Goal: Task Accomplishment & Management: Manage account settings

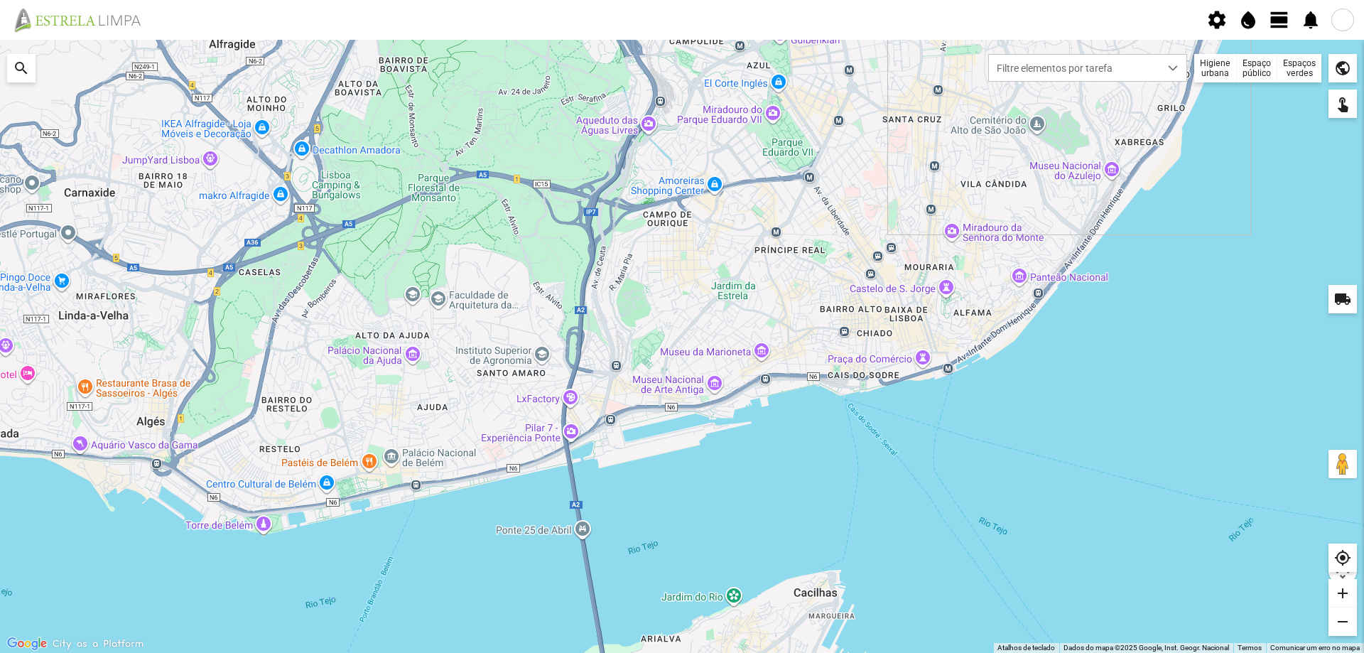
click at [1290, 69] on div "Espaços verdes" at bounding box center [1299, 68] width 44 height 28
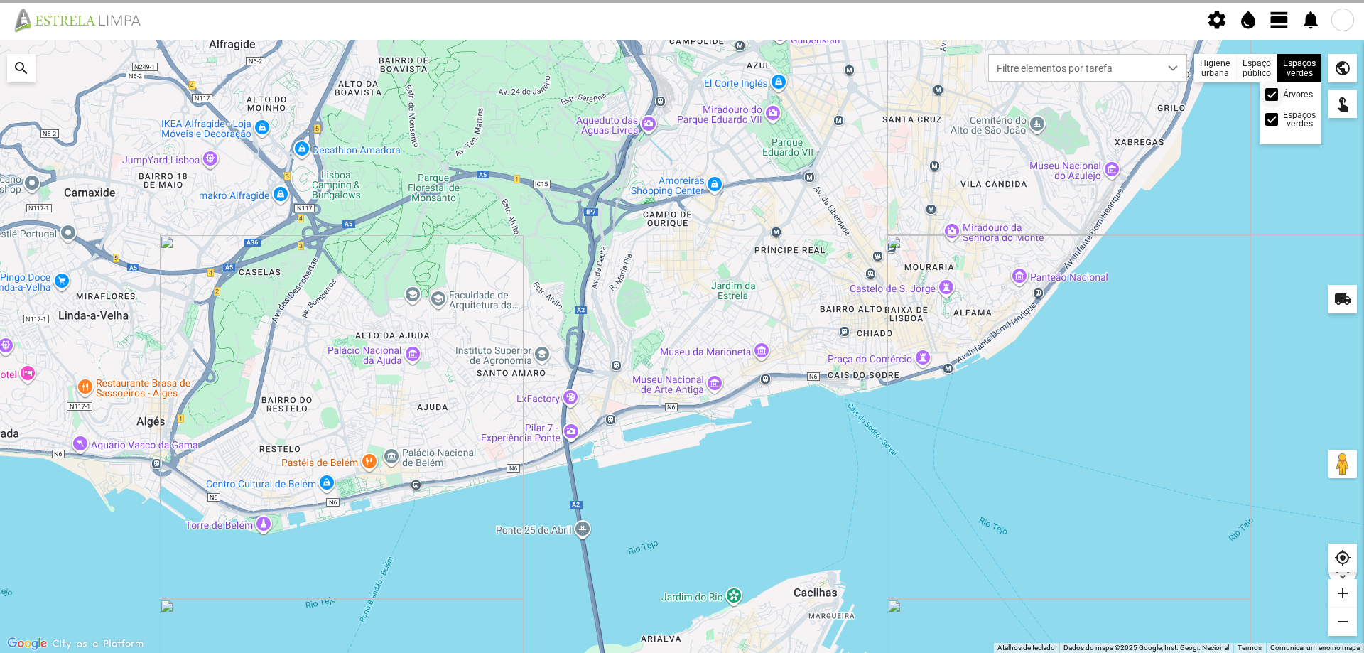
click at [1271, 94] on span at bounding box center [1271, 94] width 0 height 0
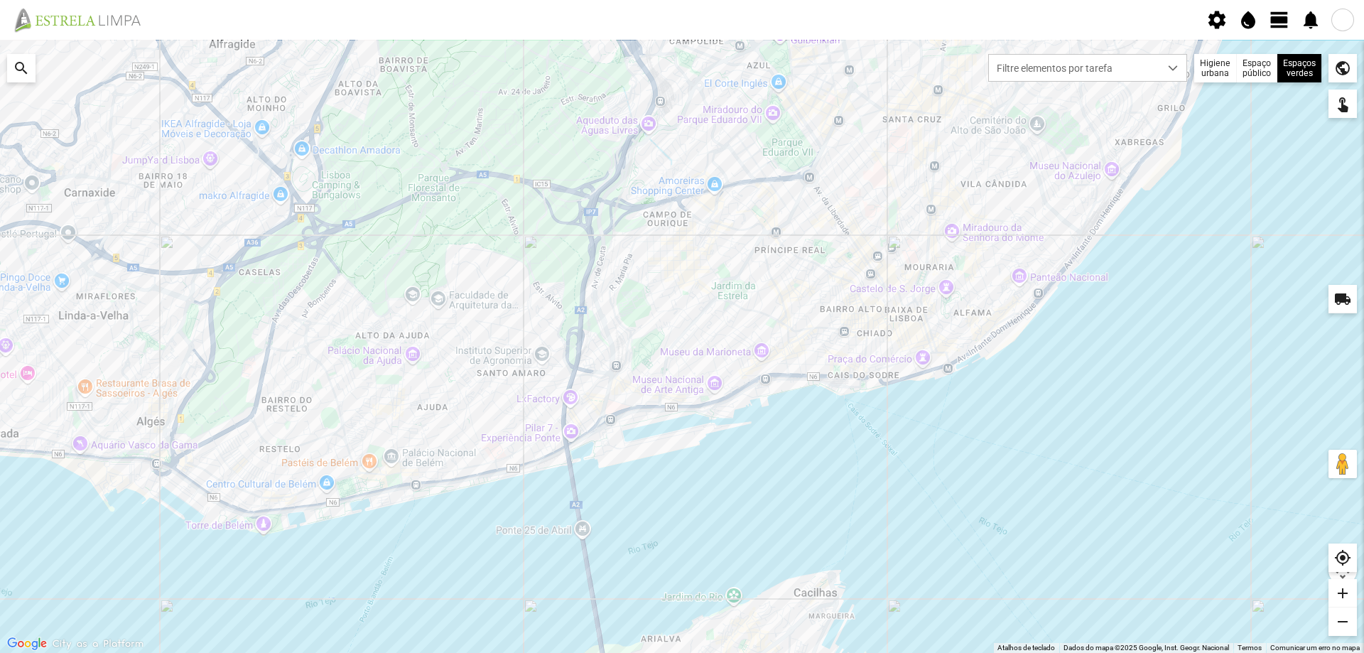
click at [1276, 19] on span "view_day" at bounding box center [1279, 19] width 21 height 21
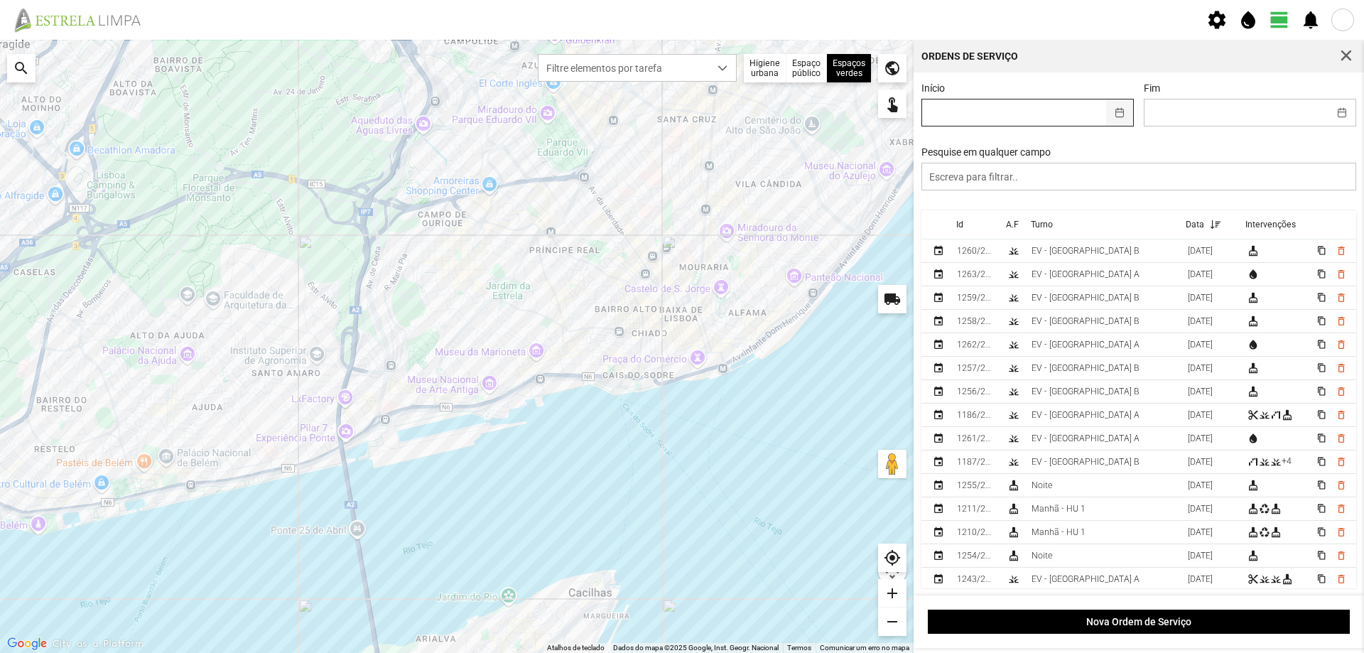
click at [1107, 112] on button "button" at bounding box center [1120, 112] width 28 height 26
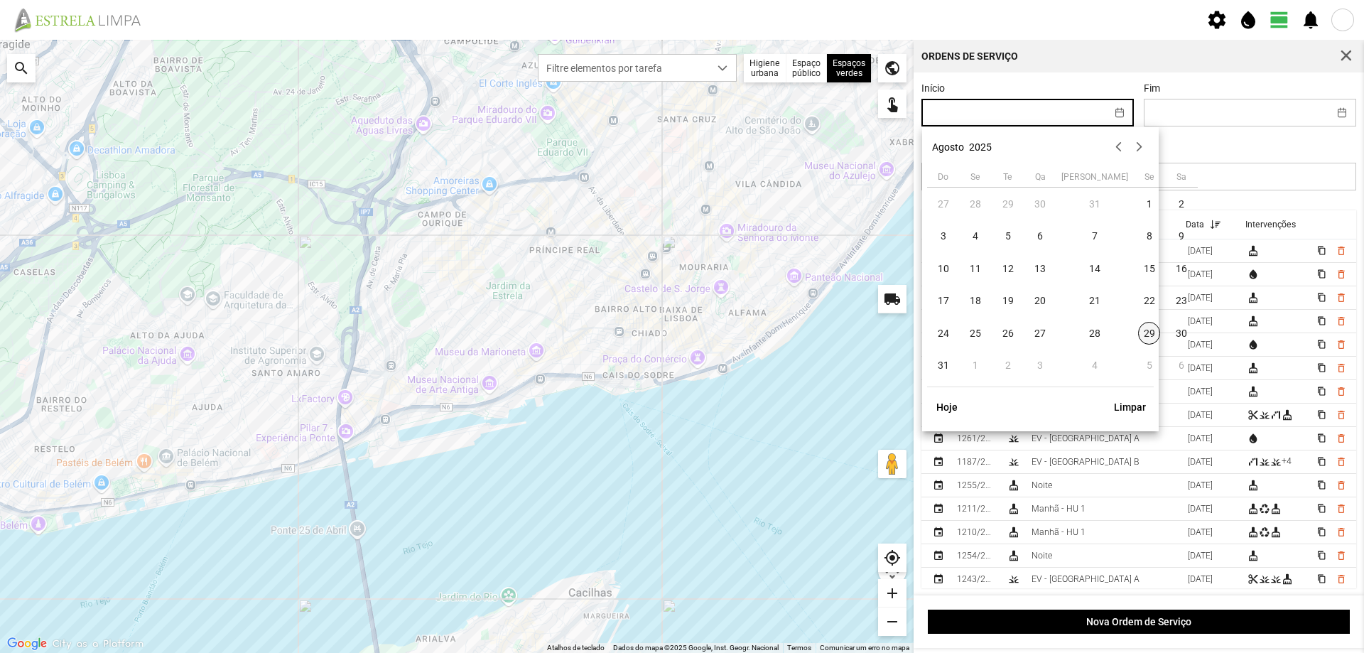
click at [1138, 327] on span "29" at bounding box center [1149, 333] width 23 height 23
type input "[DATE]"
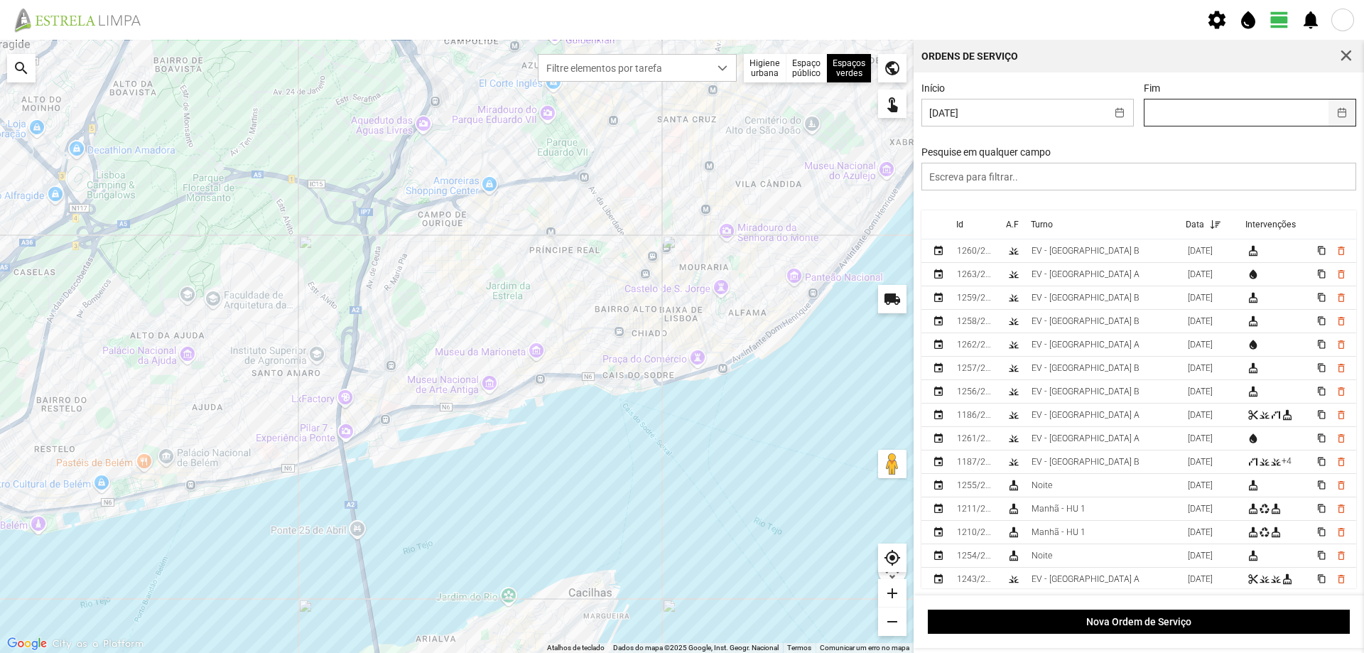
click at [1332, 114] on button "button" at bounding box center [1342, 112] width 28 height 26
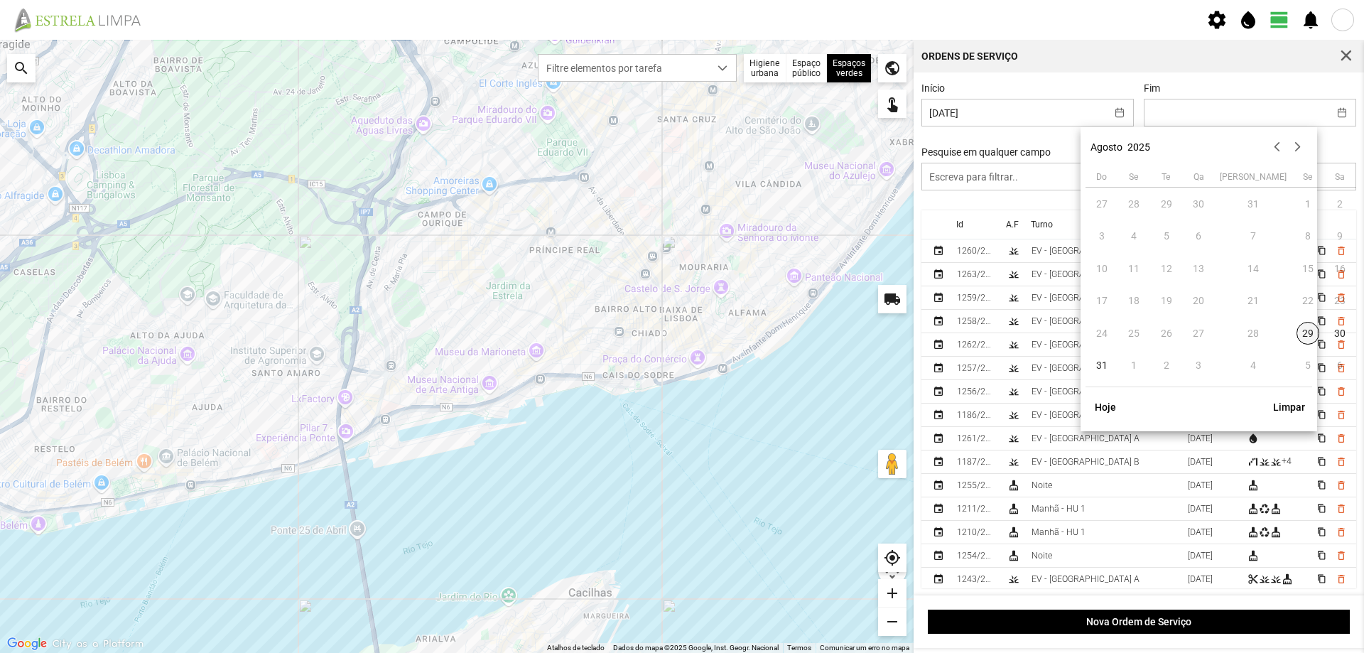
click at [1296, 338] on span "29" at bounding box center [1307, 333] width 23 height 23
type input "[DATE]"
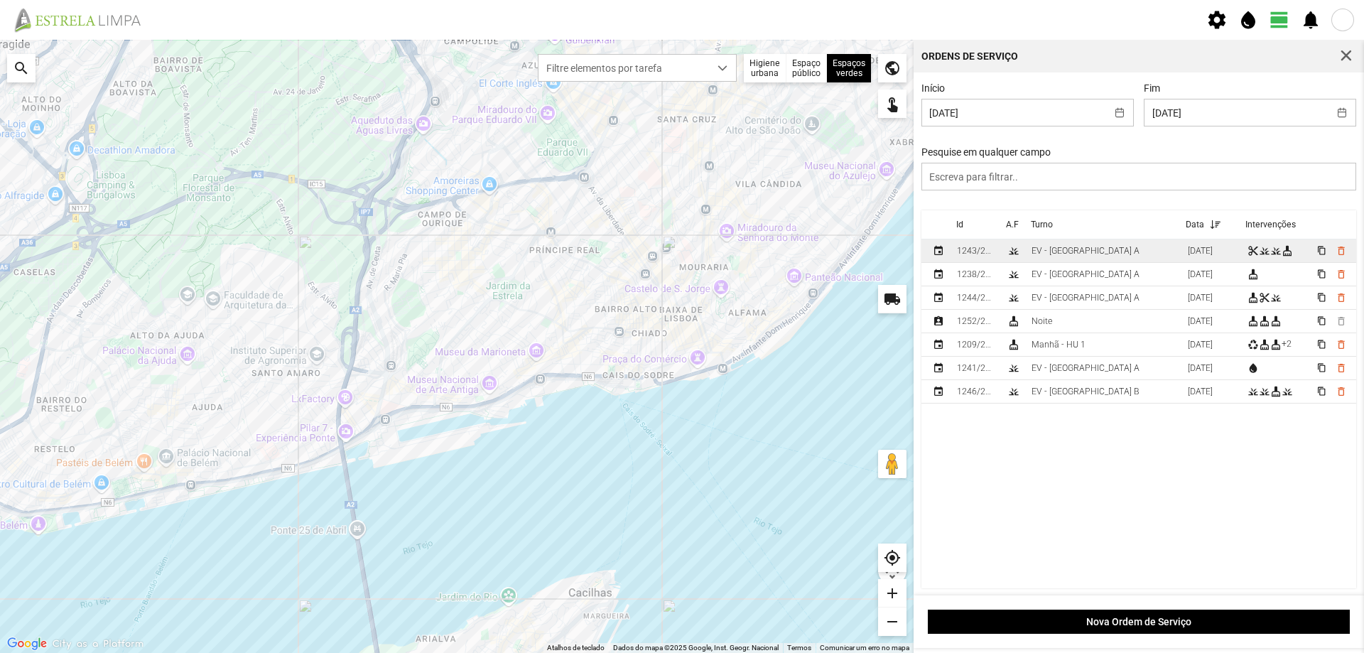
click at [1078, 256] on div "EV - [GEOGRAPHIC_DATA] A" at bounding box center [1085, 251] width 108 height 10
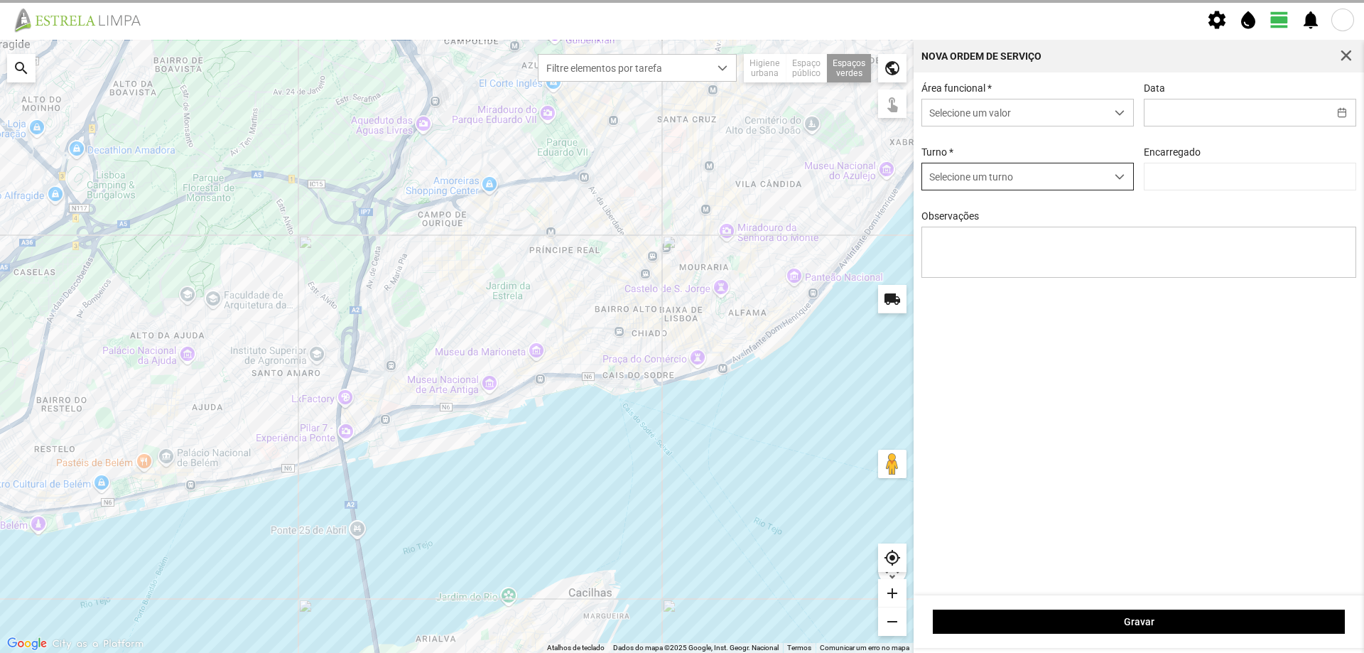
type input "[DATE]"
type textarea "Sede"
type input "[PERSON_NAME]"
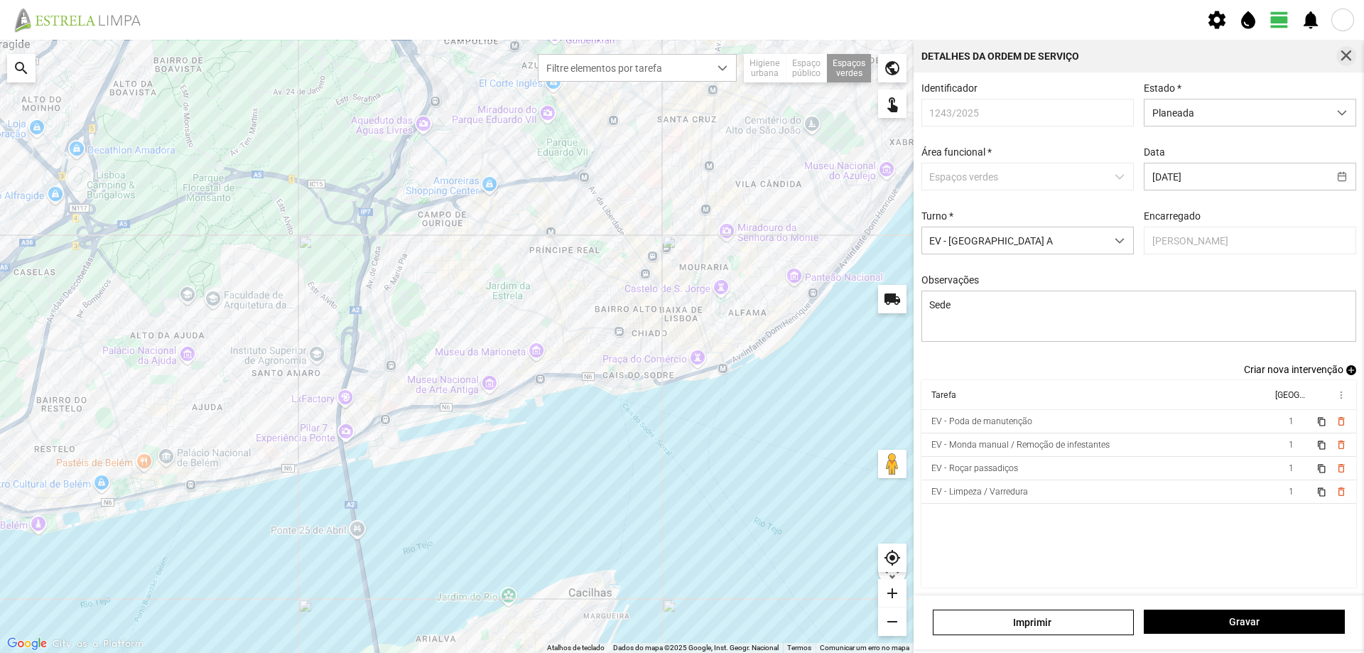
click at [1349, 55] on span "button" at bounding box center [1346, 56] width 13 height 13
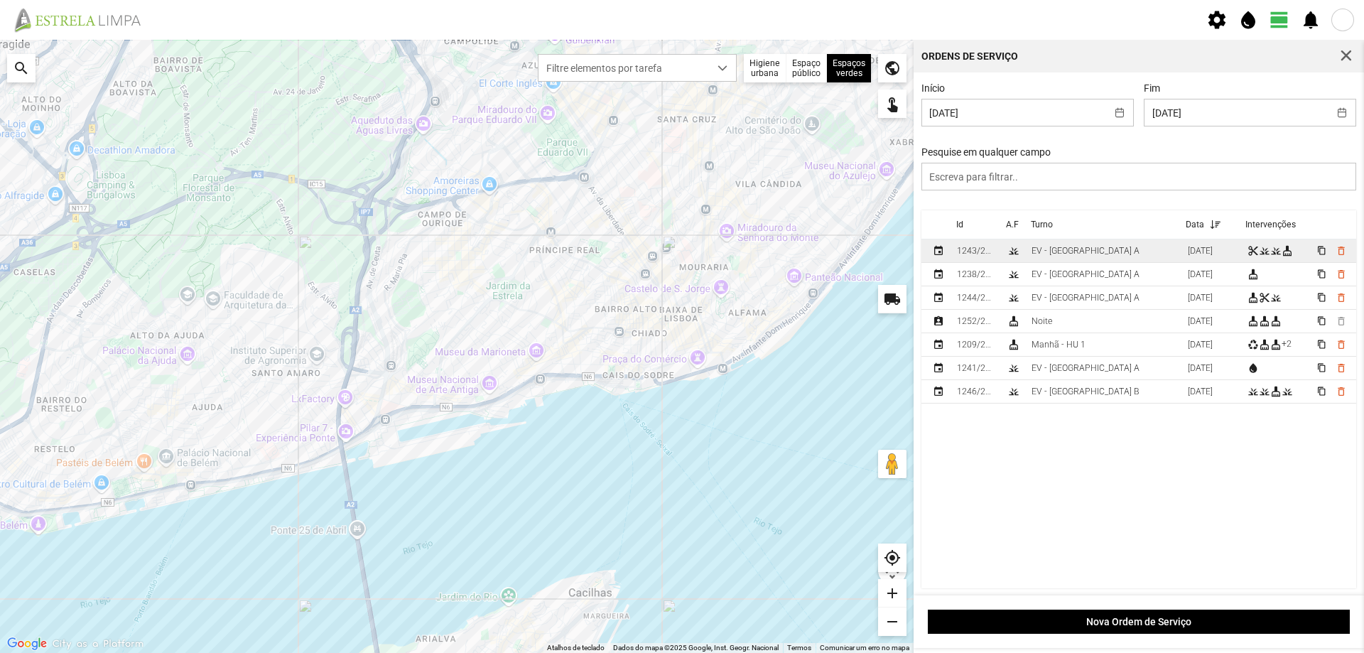
click at [1102, 253] on td "EV - [GEOGRAPHIC_DATA] A" at bounding box center [1104, 250] width 156 height 23
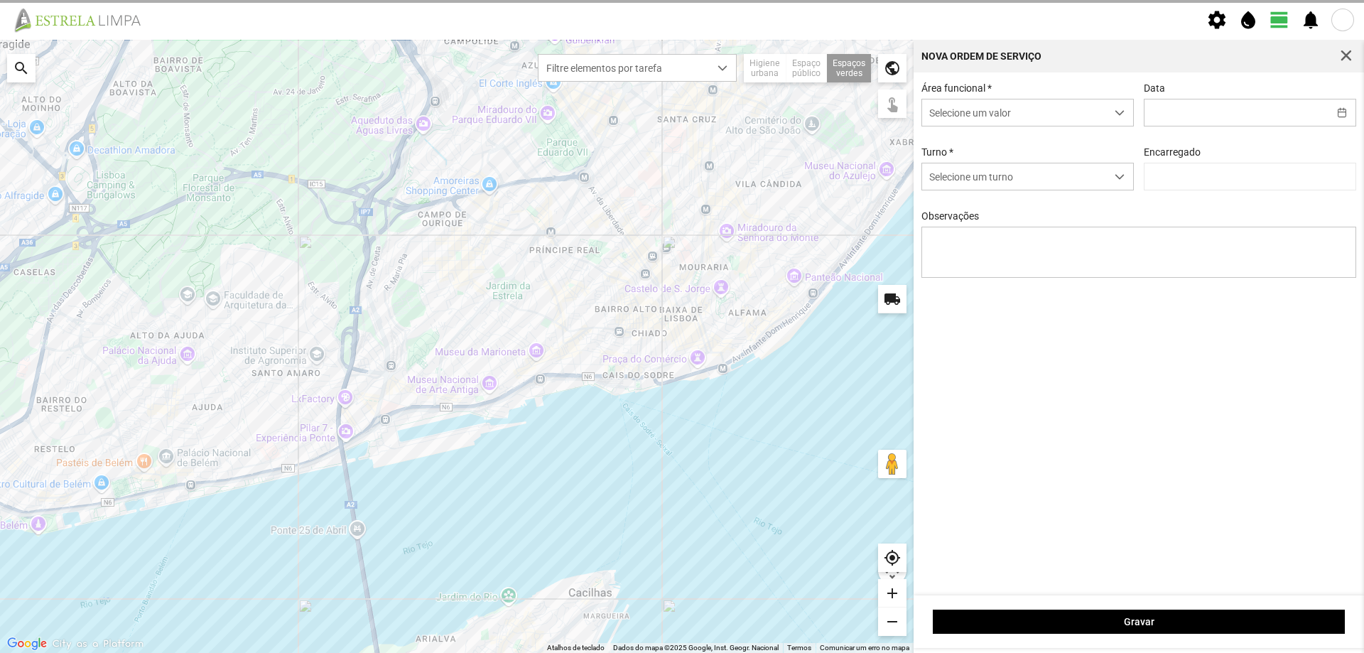
type input "[DATE]"
type textarea "Sede"
type input "[PERSON_NAME]"
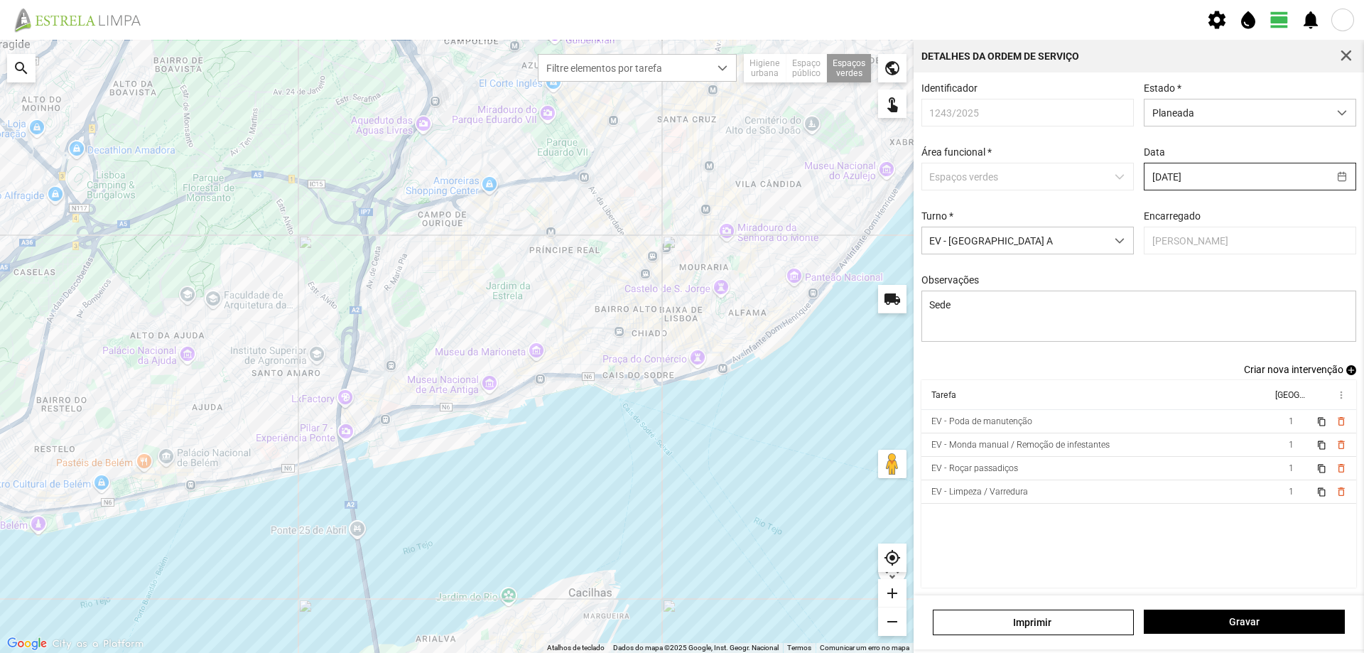
click at [1189, 178] on input "[DATE]" at bounding box center [1236, 176] width 184 height 26
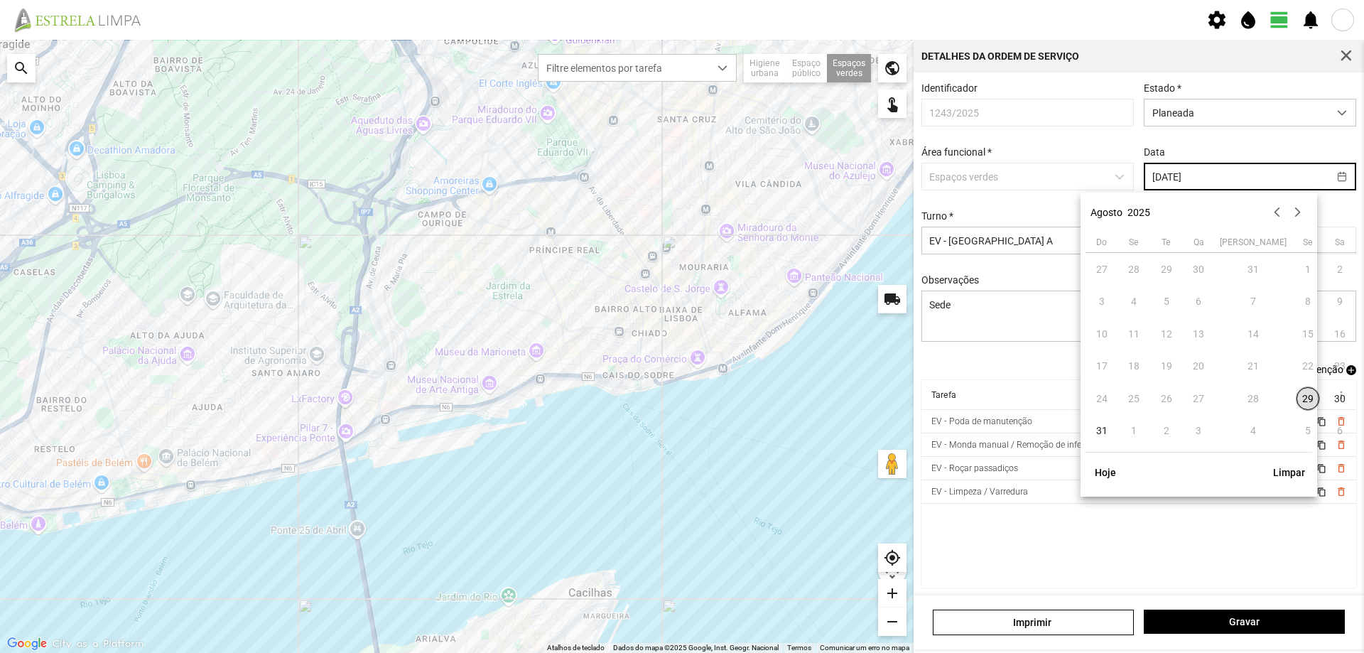
click at [1169, 431] on td "2" at bounding box center [1166, 431] width 33 height 33
click at [1164, 429] on td "2" at bounding box center [1166, 431] width 33 height 33
click at [1163, 426] on td "2" at bounding box center [1166, 431] width 33 height 33
click at [1161, 180] on input "[DATE]" at bounding box center [1236, 176] width 184 height 26
click at [1158, 178] on input "[DATE]" at bounding box center [1236, 176] width 184 height 26
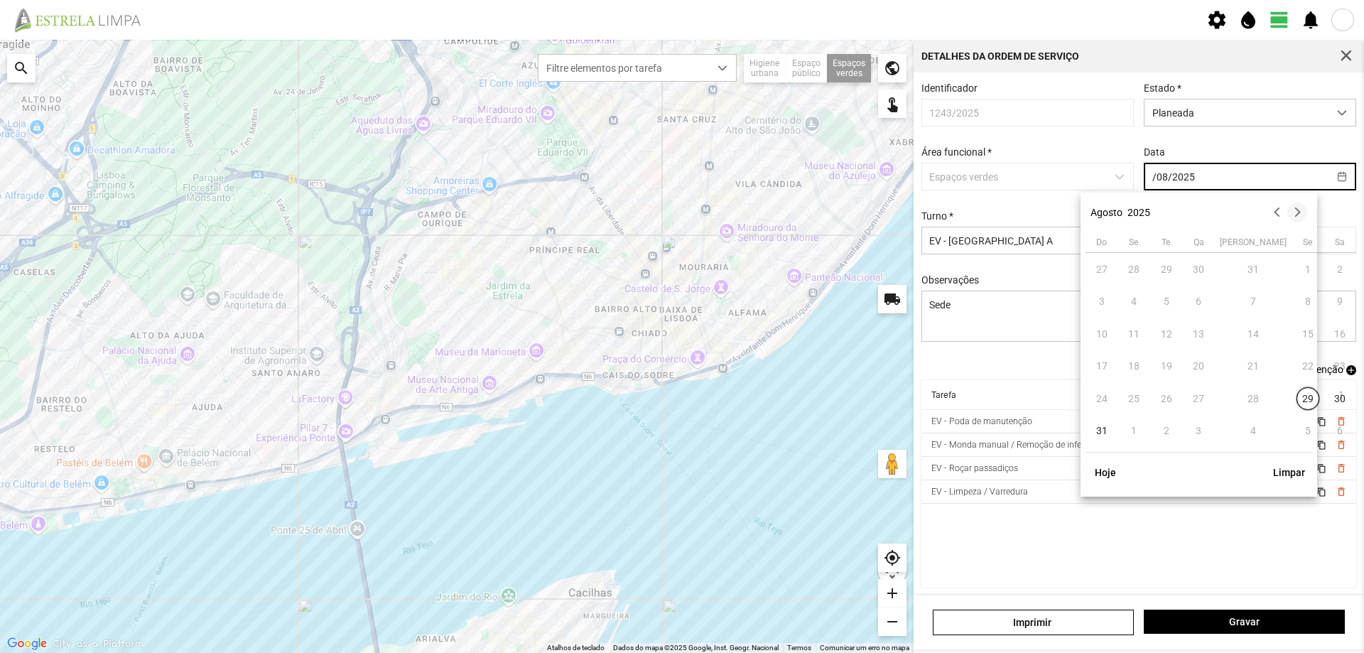
type input "/08/2025"
click at [1292, 214] on button "button" at bounding box center [1297, 212] width 20 height 20
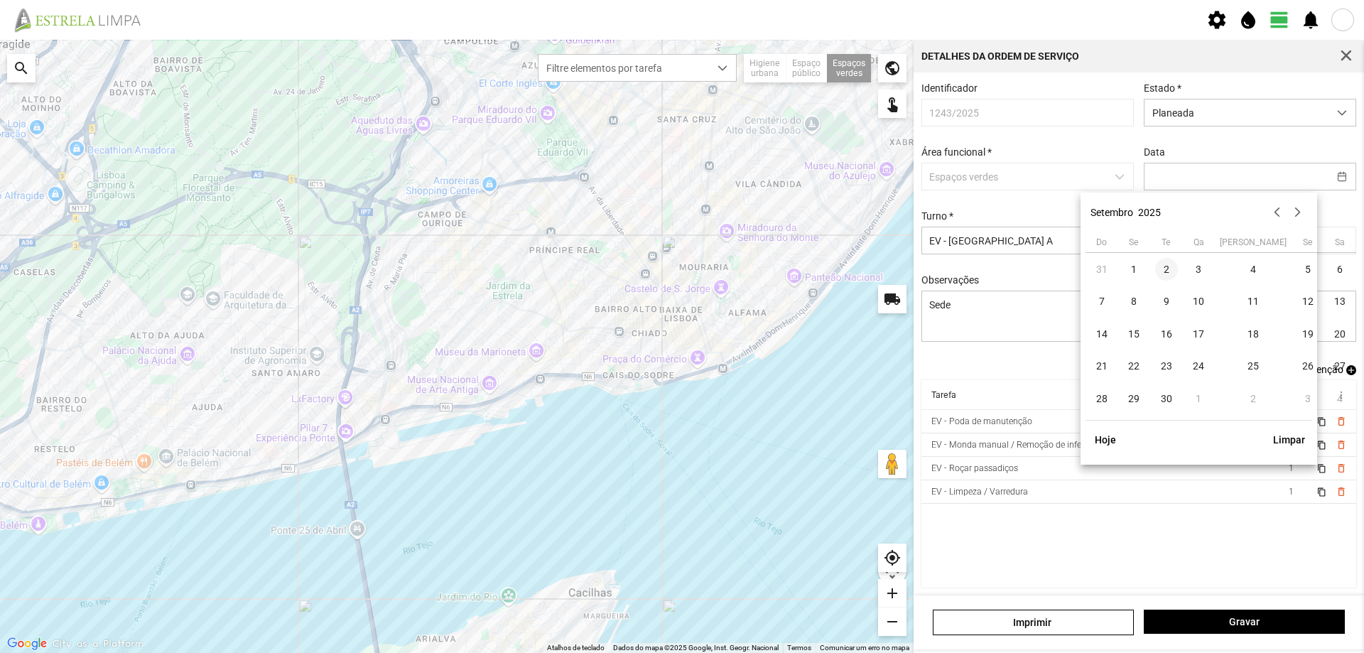
click at [1161, 264] on span "2" at bounding box center [1166, 269] width 23 height 23
type input "[DATE]"
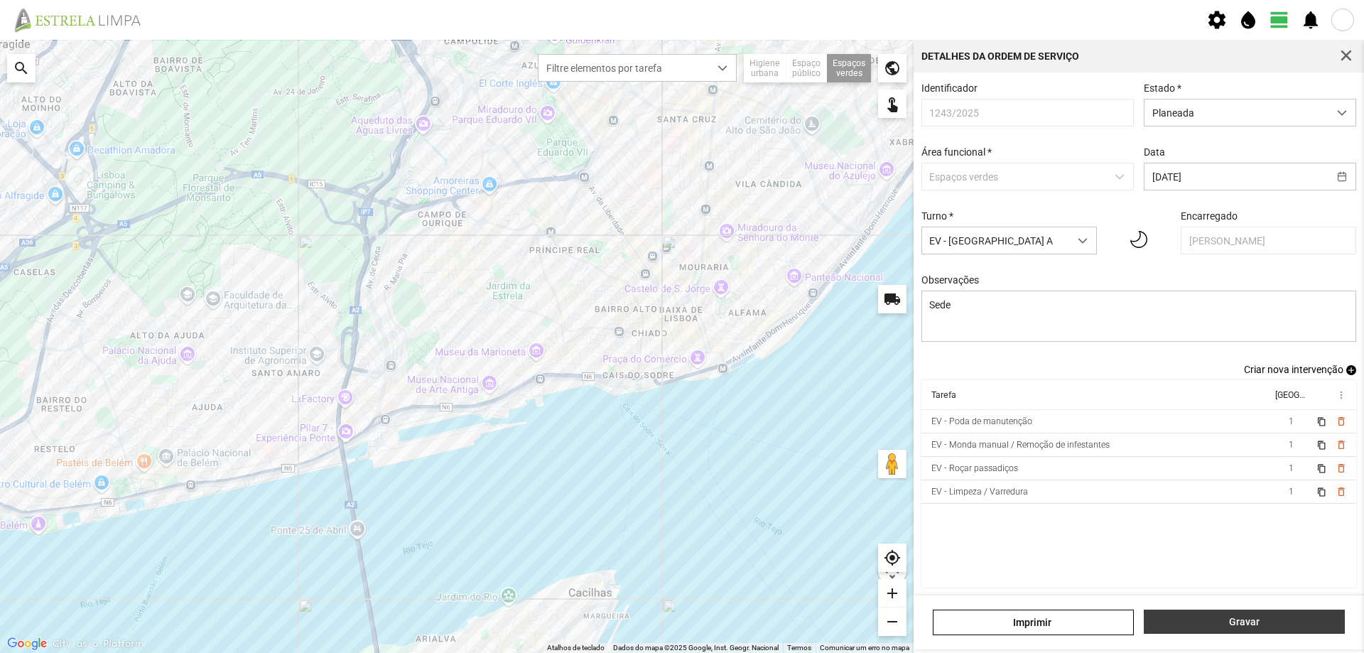
click at [1201, 616] on span "Gravar" at bounding box center [1244, 621] width 186 height 11
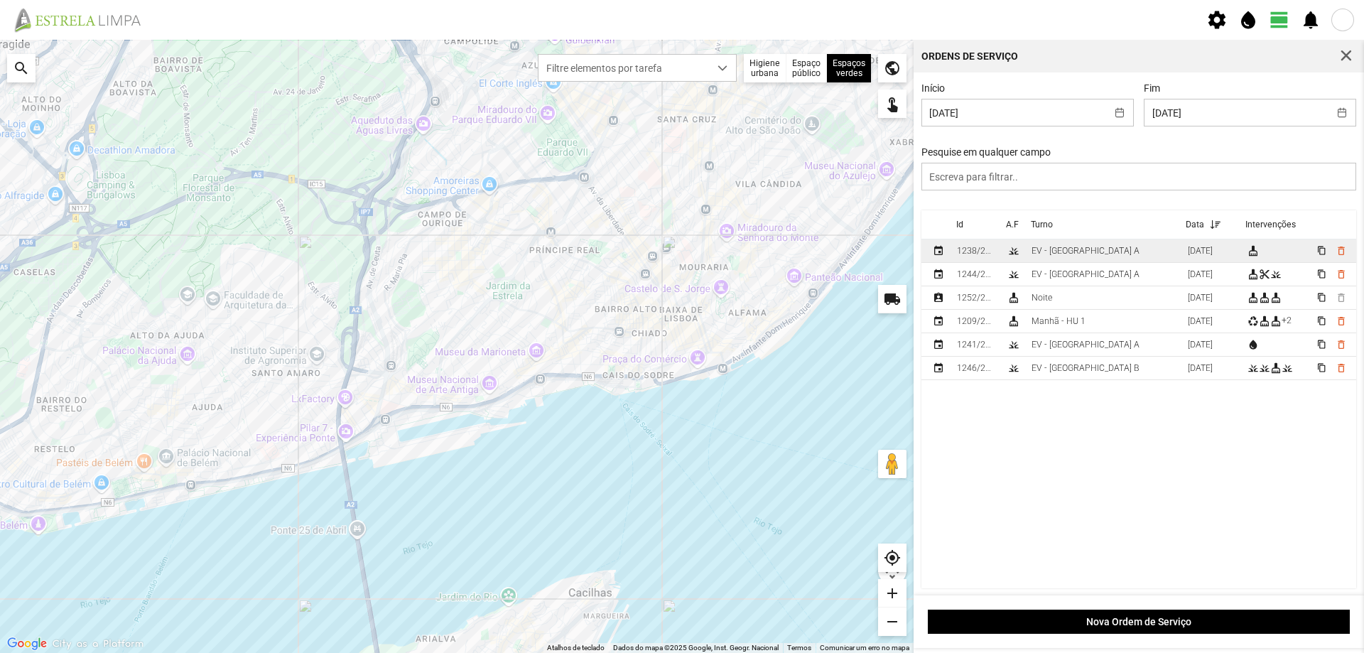
click at [1093, 254] on td "EV - [GEOGRAPHIC_DATA] A" at bounding box center [1104, 250] width 156 height 23
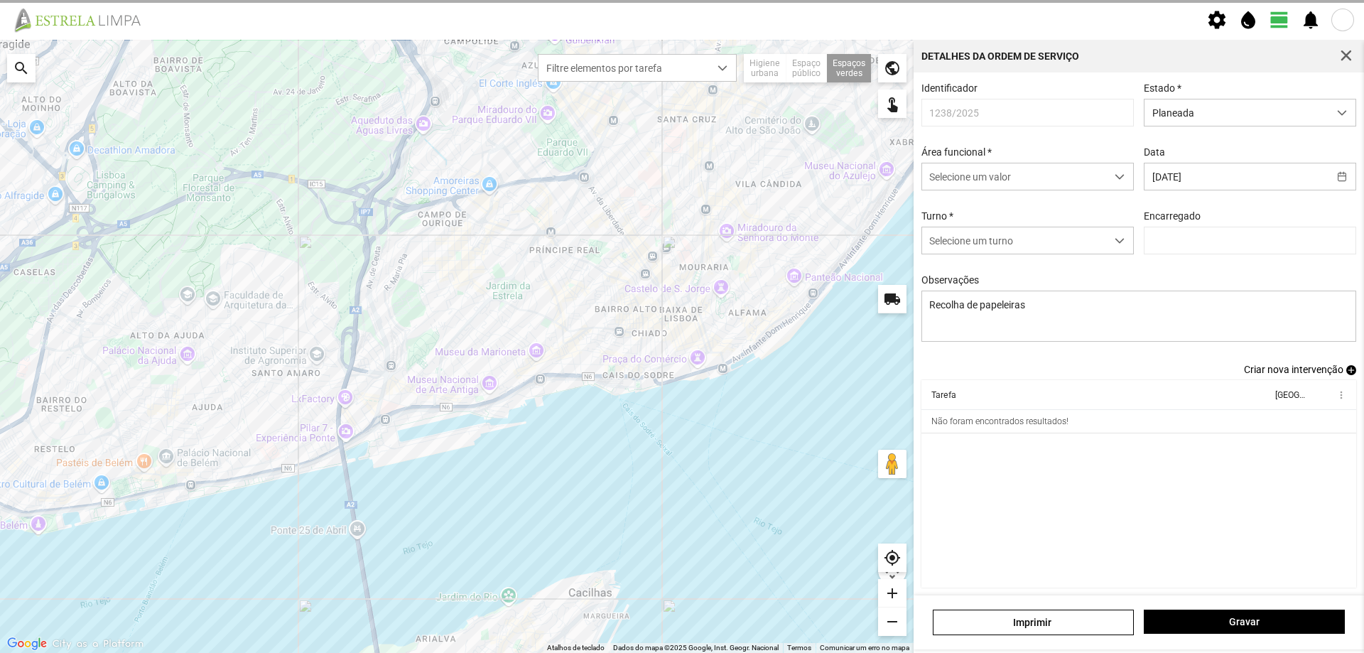
type input "[PERSON_NAME]"
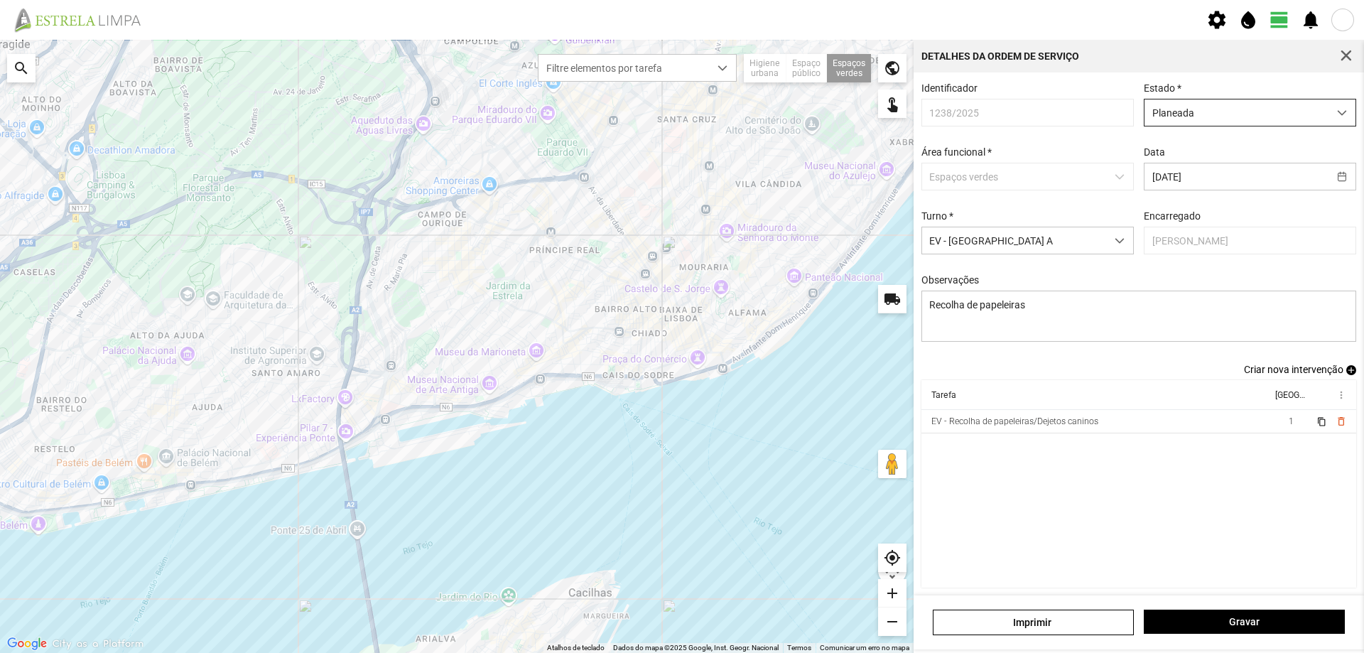
click at [1211, 120] on span "Planeada" at bounding box center [1236, 112] width 184 height 26
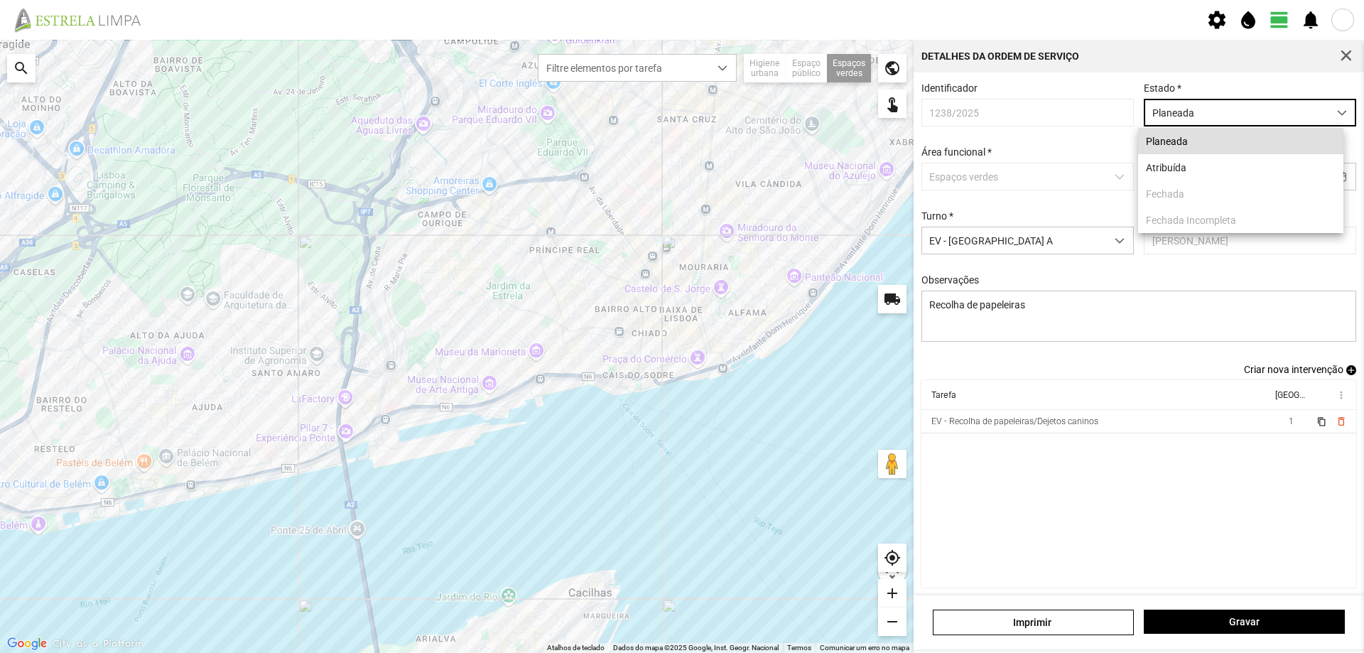
scroll to position [8, 63]
click at [1178, 171] on li "Atribuída" at bounding box center [1240, 167] width 205 height 26
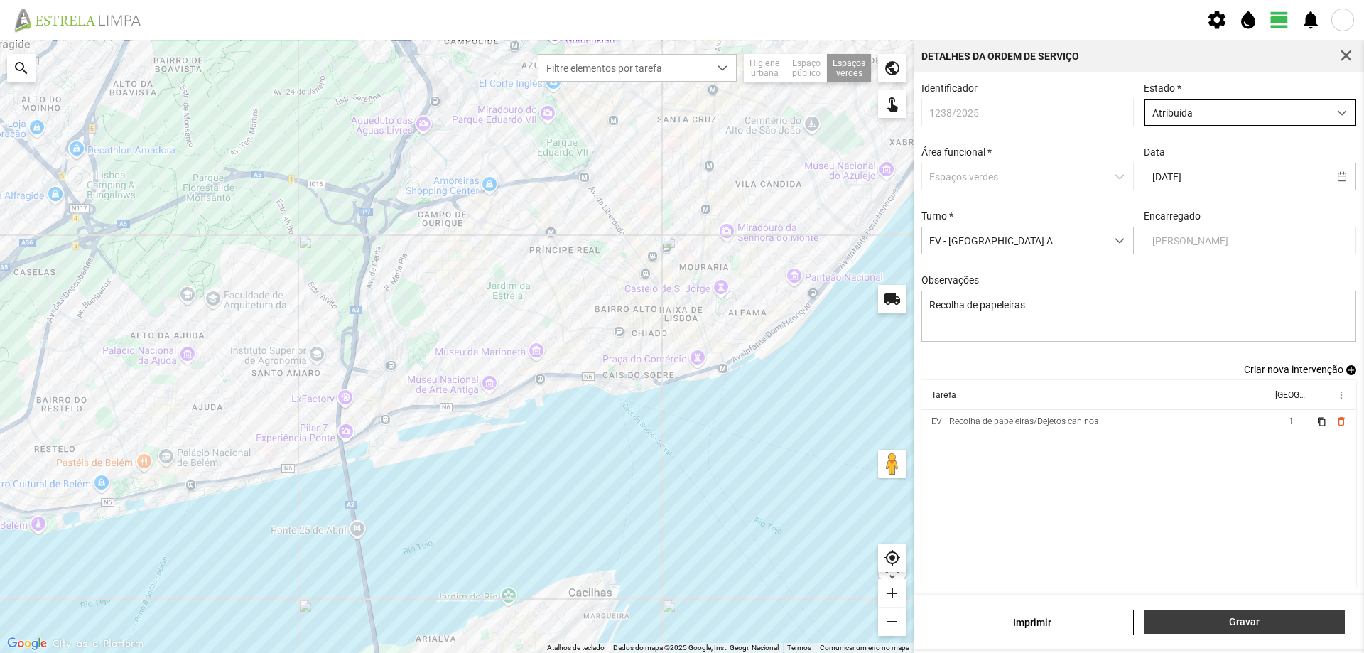
click at [1243, 619] on span "Gravar" at bounding box center [1244, 621] width 186 height 11
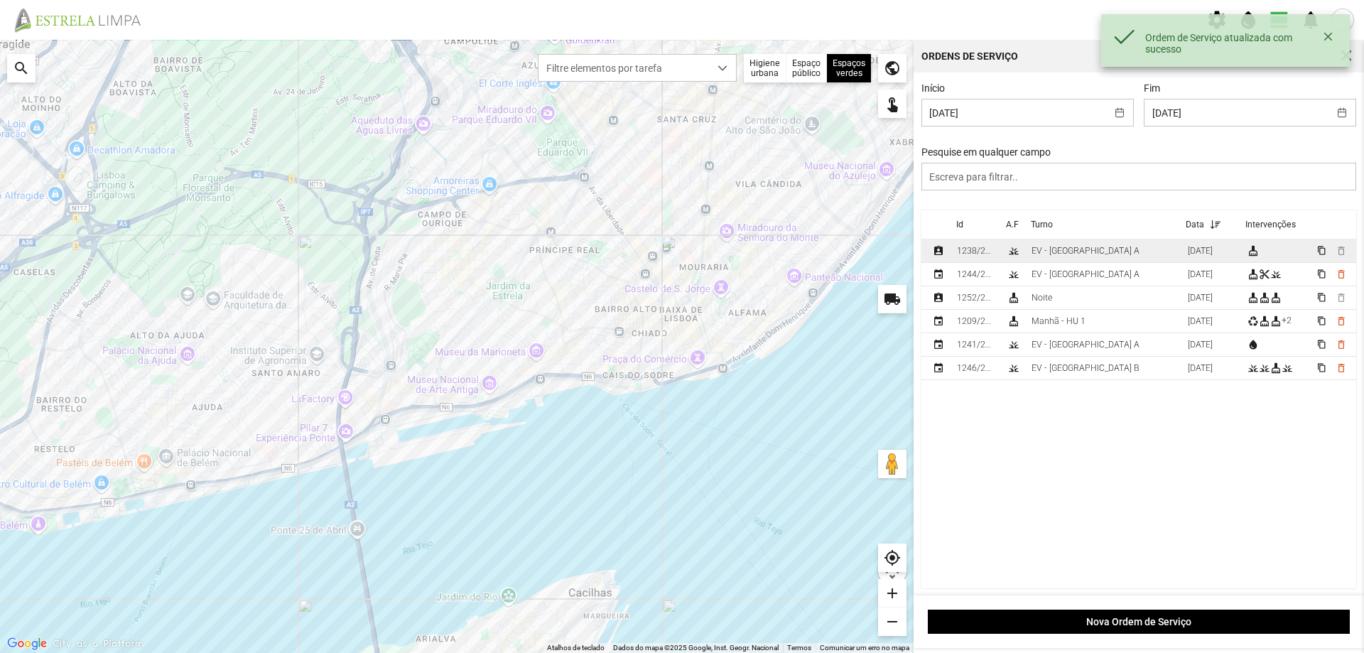
click at [1074, 254] on div "EV - [GEOGRAPHIC_DATA] A" at bounding box center [1085, 251] width 108 height 10
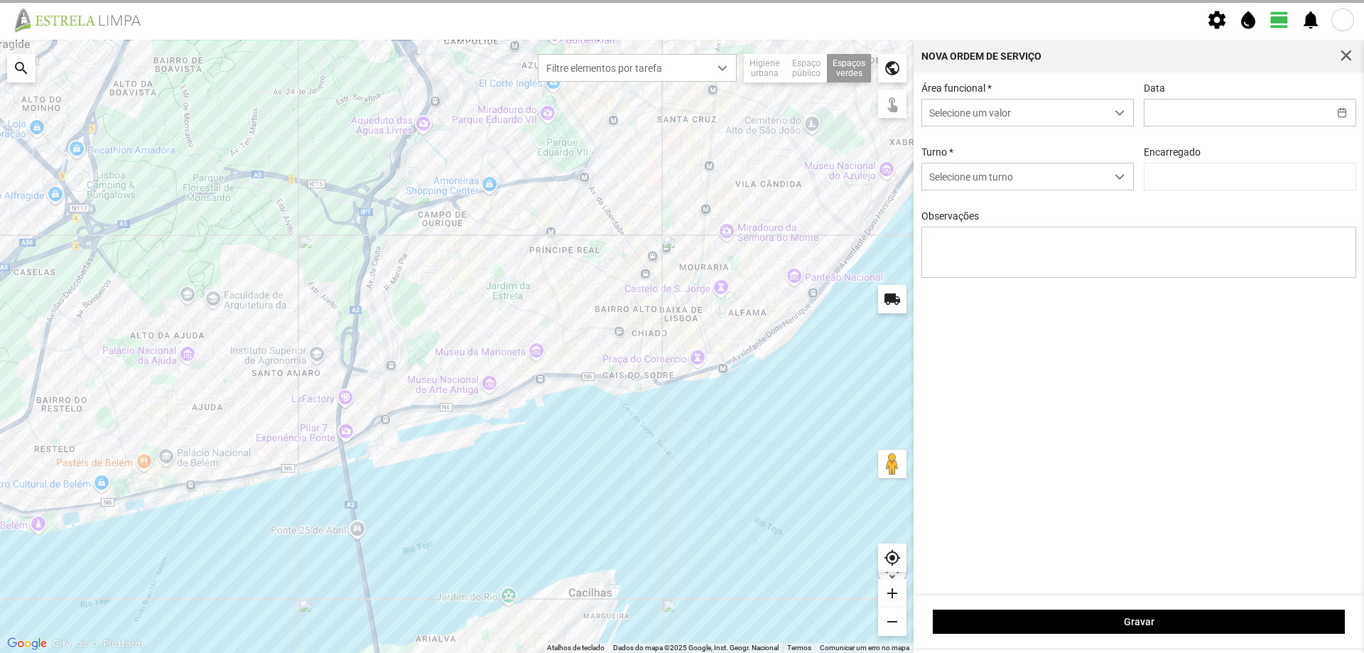
type input "[DATE]"
type textarea "Recolha de papeleiras"
type input "[PERSON_NAME]"
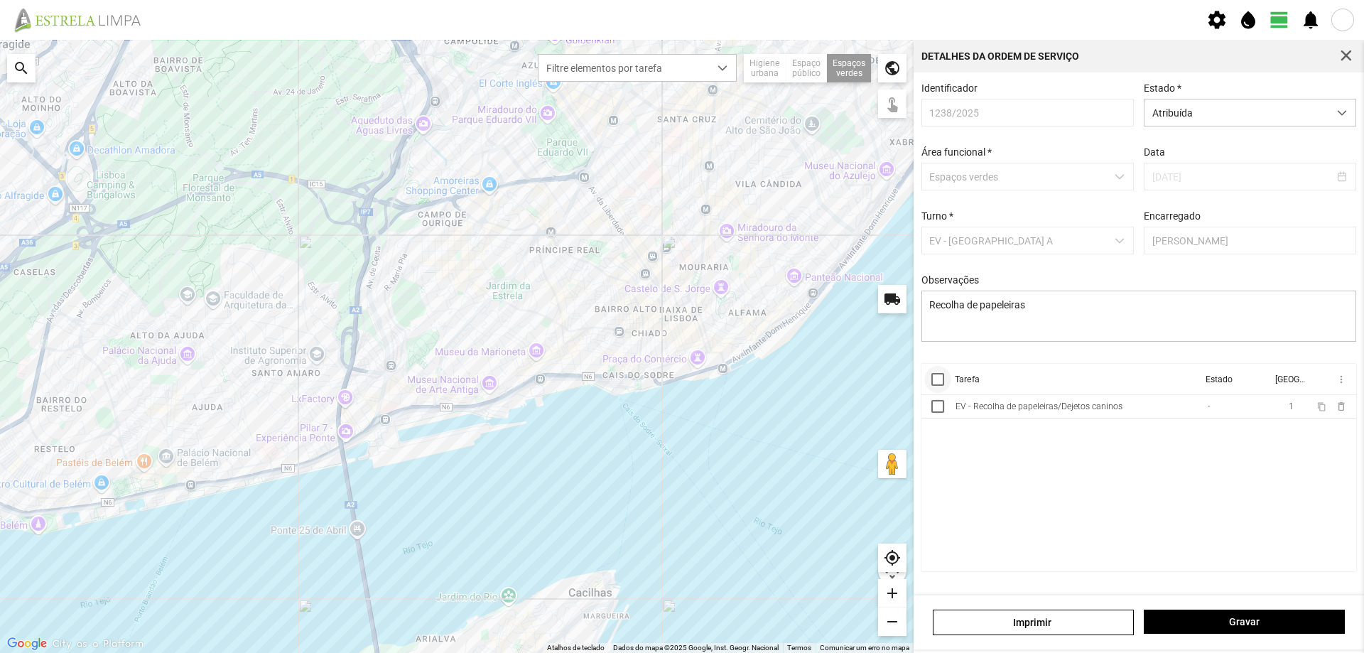
click at [939, 385] on div at bounding box center [937, 379] width 13 height 13
click at [1340, 381] on span "more_vert" at bounding box center [1340, 379] width 11 height 11
click at [1283, 406] on span "Marcar como Concluída" at bounding box center [1264, 408] width 105 height 10
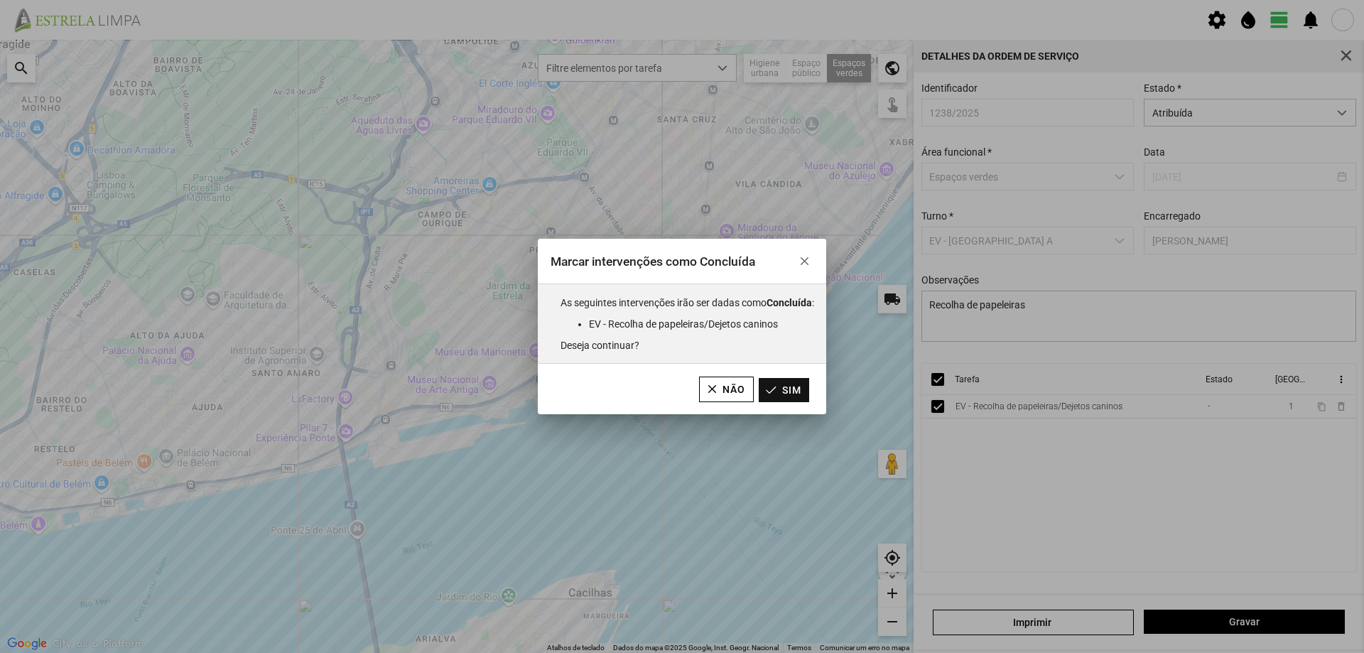
click at [807, 388] on button "Sim" at bounding box center [784, 390] width 50 height 24
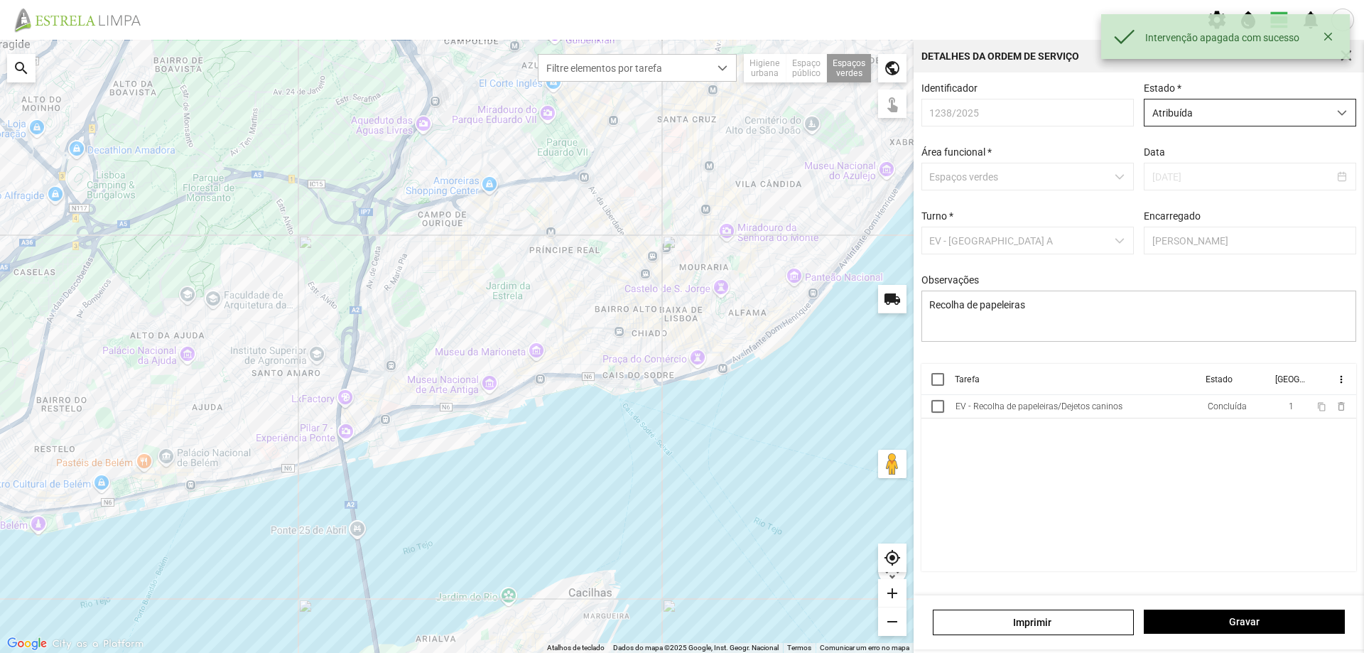
click at [1211, 102] on span "Atribuída" at bounding box center [1236, 112] width 184 height 26
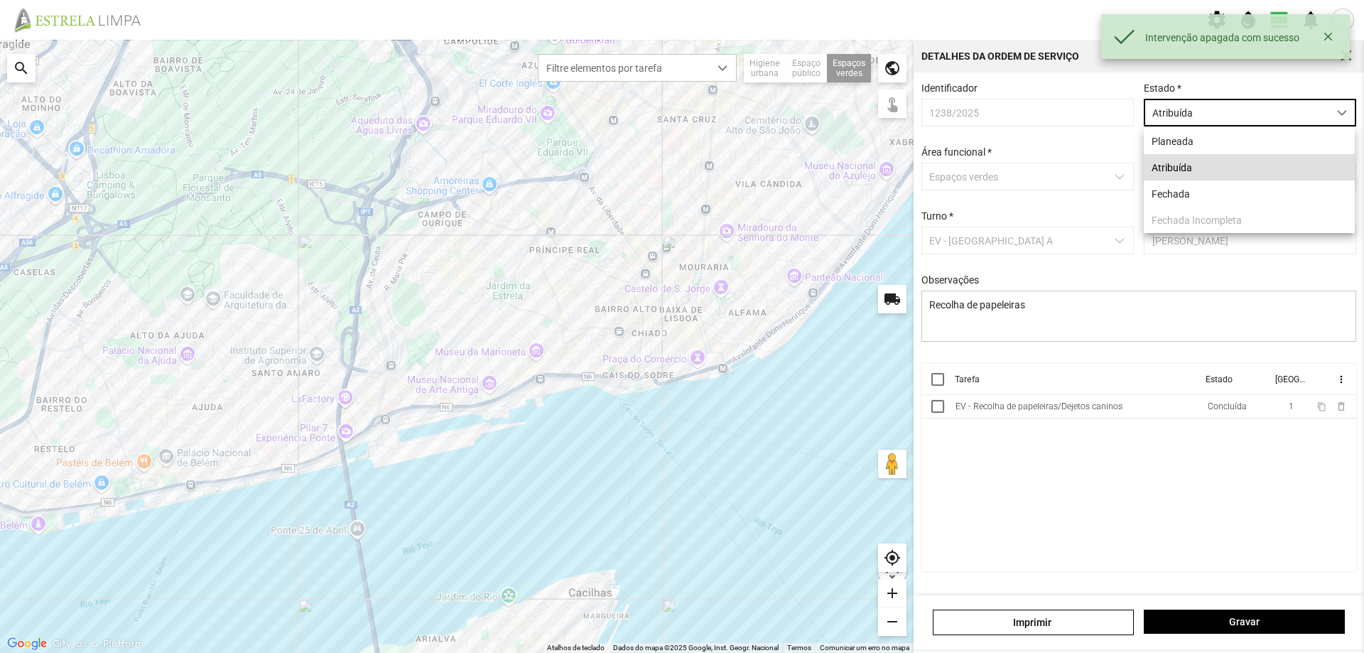
scroll to position [8, 63]
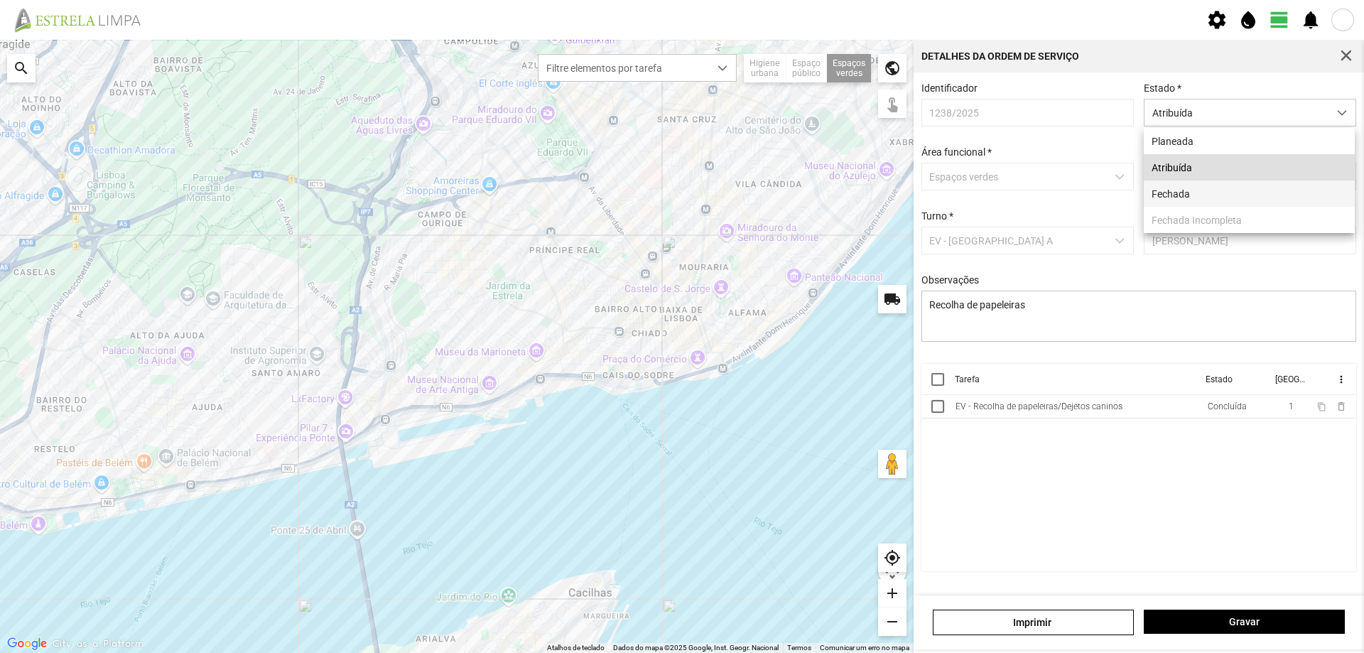
click at [1184, 197] on li "Fechada" at bounding box center [1249, 193] width 211 height 26
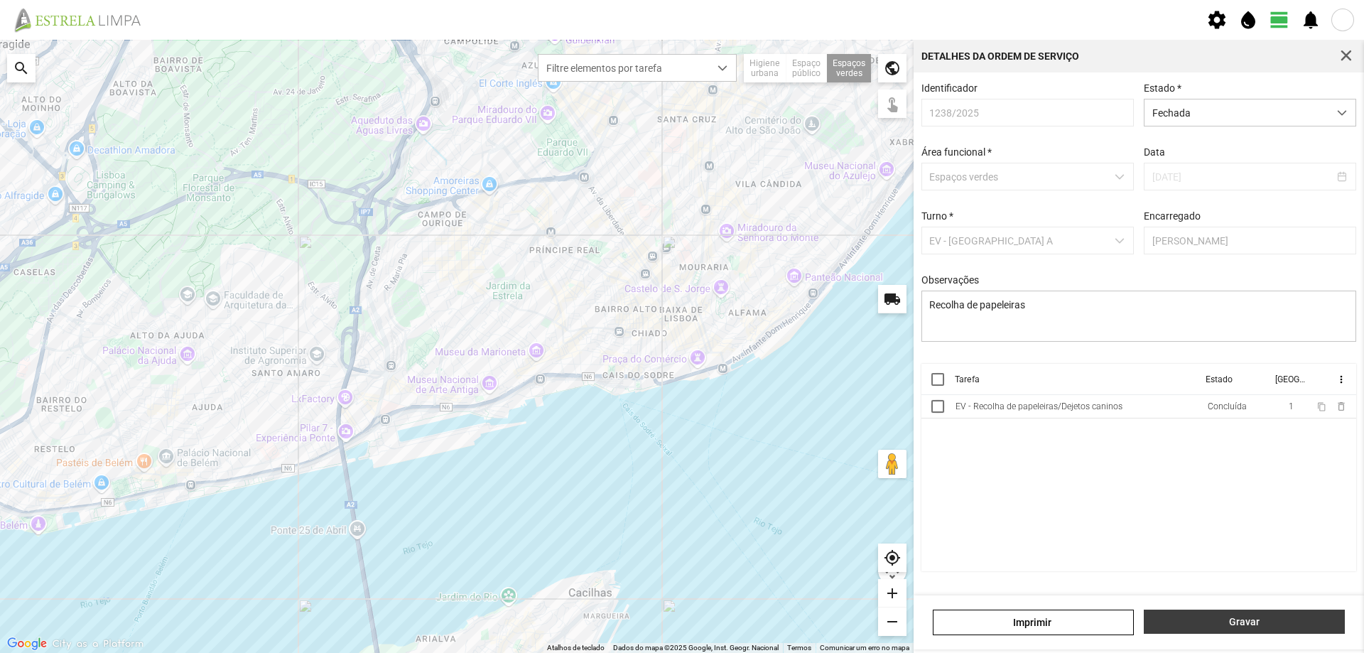
click at [1211, 617] on span "Gravar" at bounding box center [1244, 621] width 186 height 11
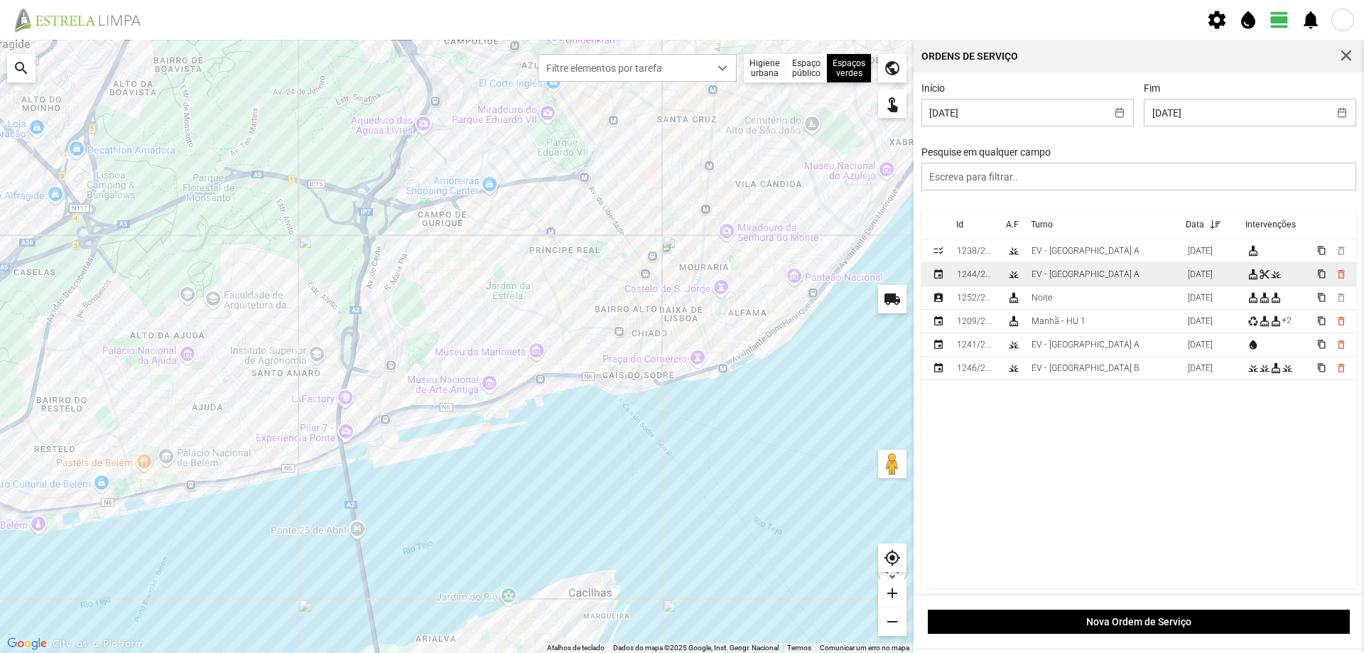
click at [1090, 279] on td "EV - [GEOGRAPHIC_DATA] A" at bounding box center [1104, 274] width 156 height 23
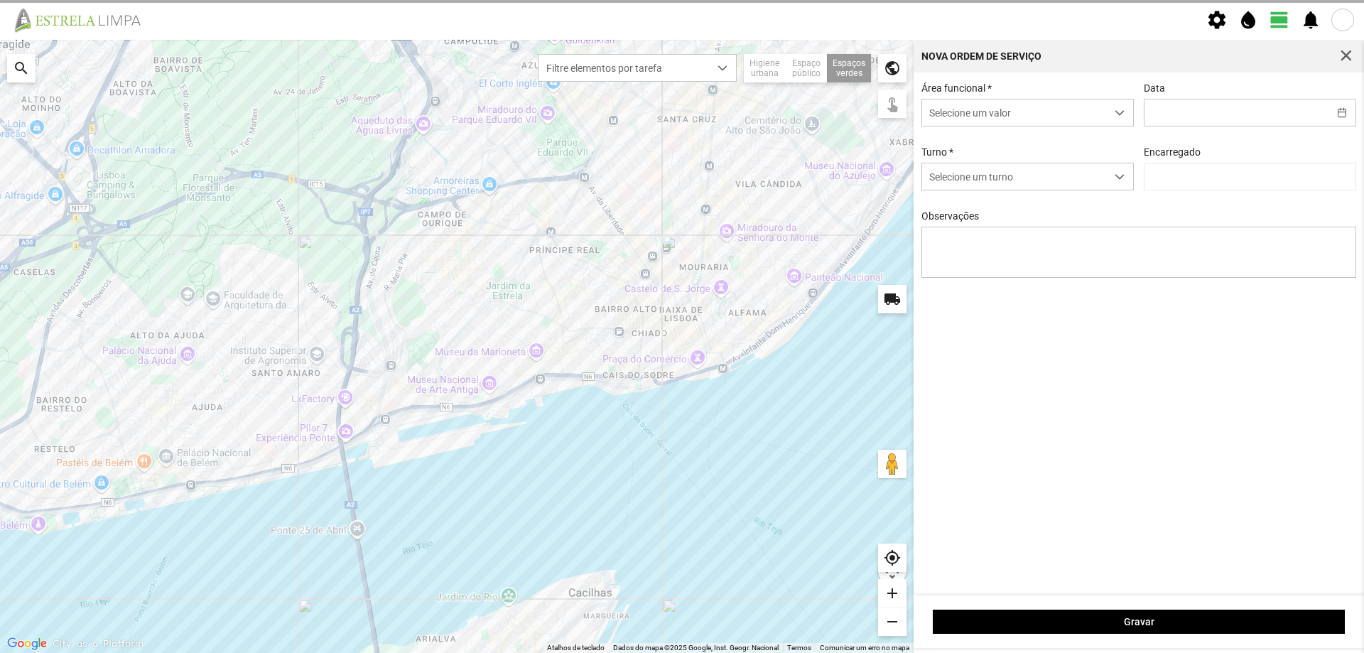
type input "[DATE]"
type input "[PERSON_NAME]"
type textarea "[GEOGRAPHIC_DATA]"
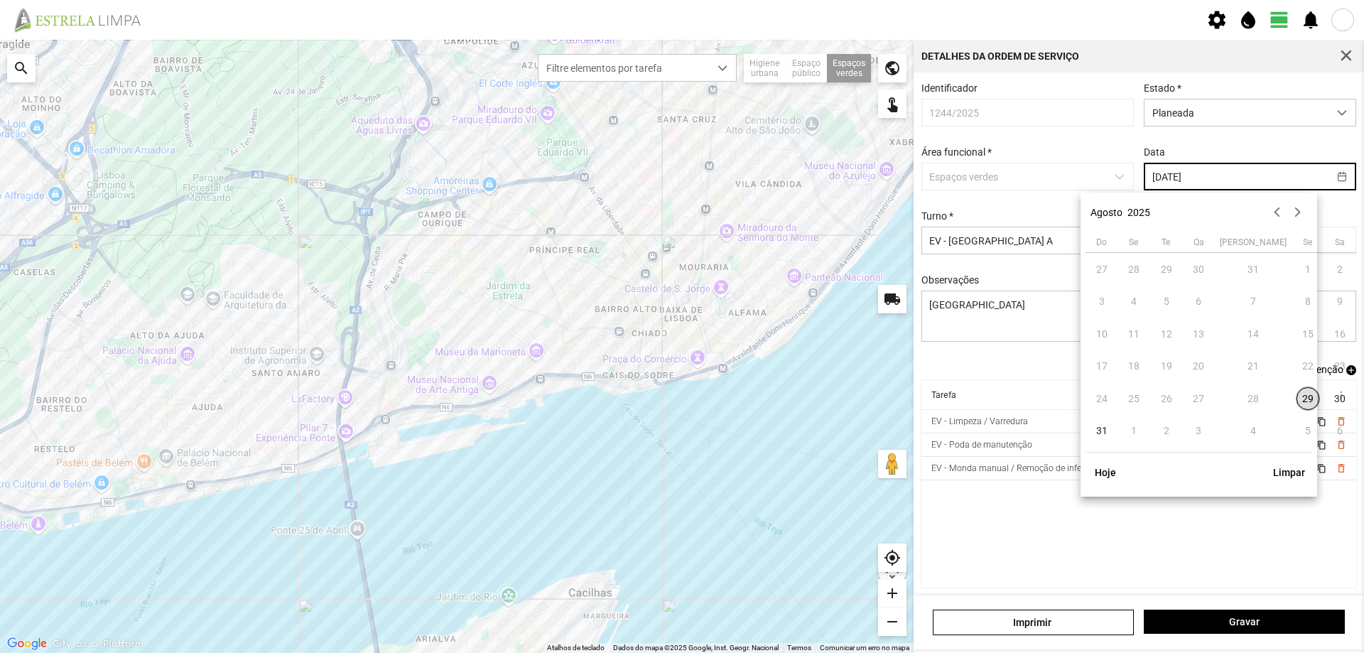
click at [1200, 180] on input "[DATE]" at bounding box center [1236, 176] width 184 height 26
click at [1292, 215] on button "button" at bounding box center [1297, 212] width 20 height 20
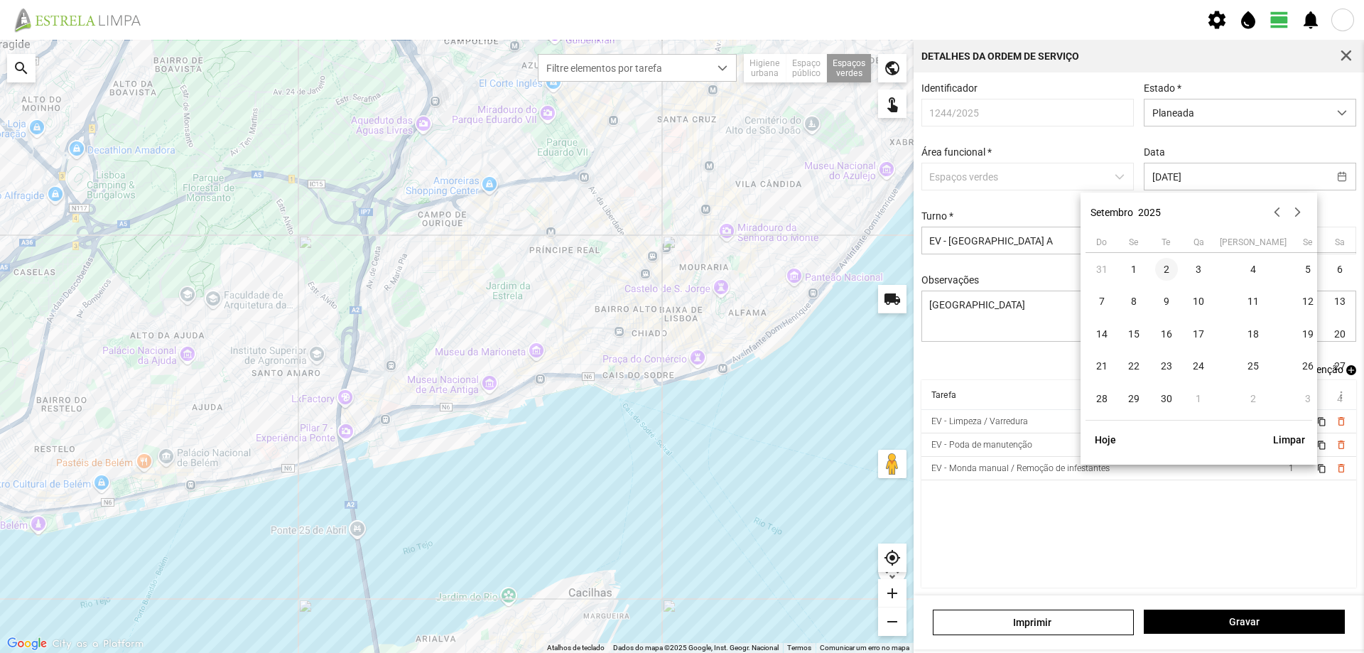
click at [1165, 269] on span "2" at bounding box center [1166, 269] width 23 height 23
type input "[DATE]"
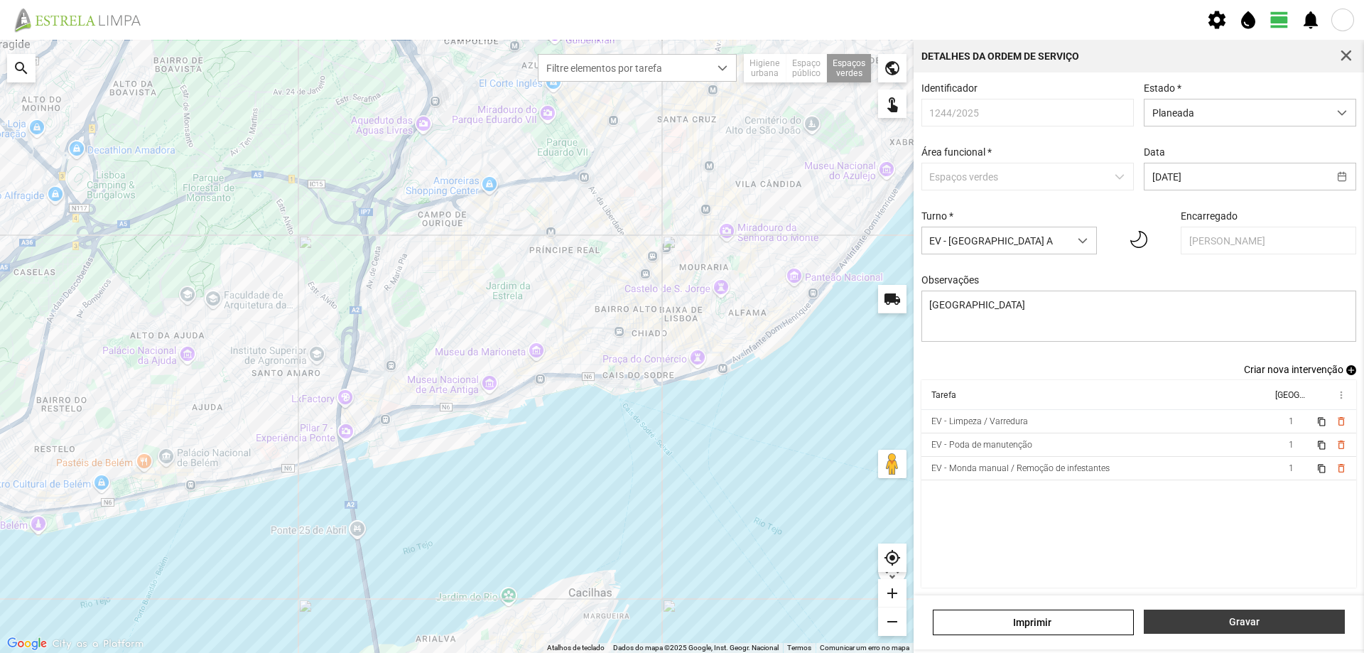
click at [1233, 614] on button "Gravar" at bounding box center [1244, 621] width 201 height 24
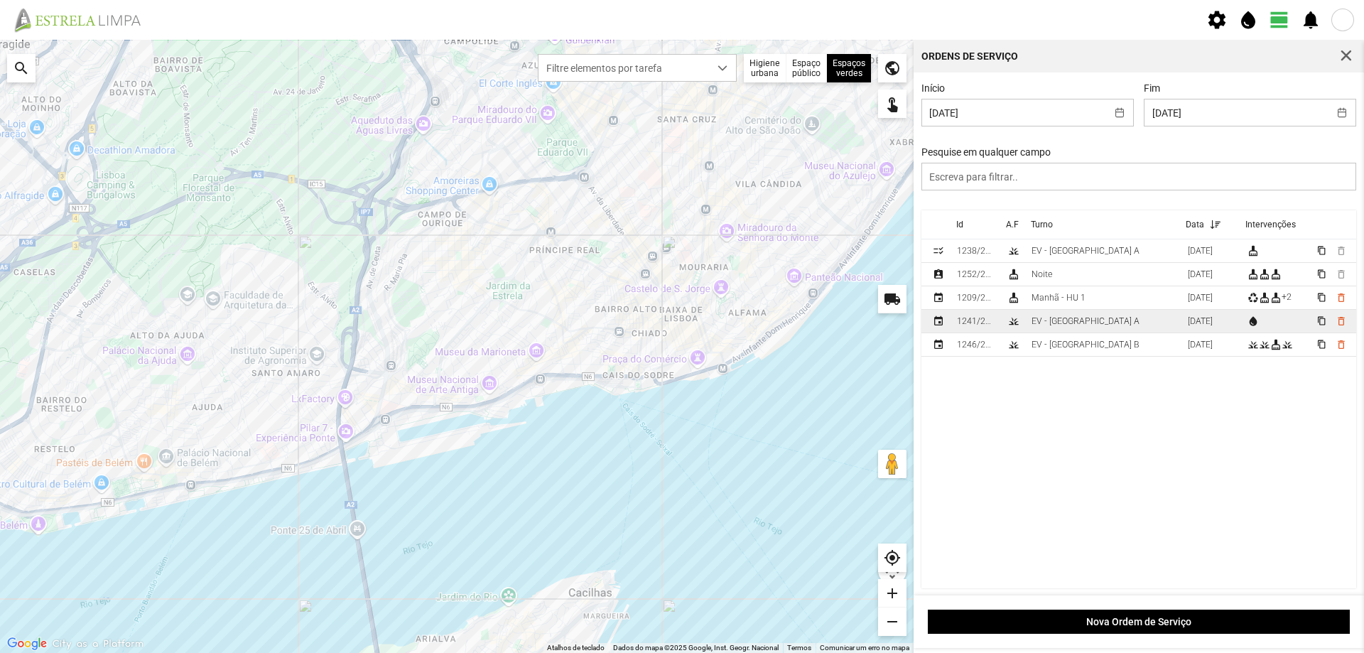
click at [1095, 323] on td "EV - [GEOGRAPHIC_DATA] A" at bounding box center [1104, 321] width 156 height 23
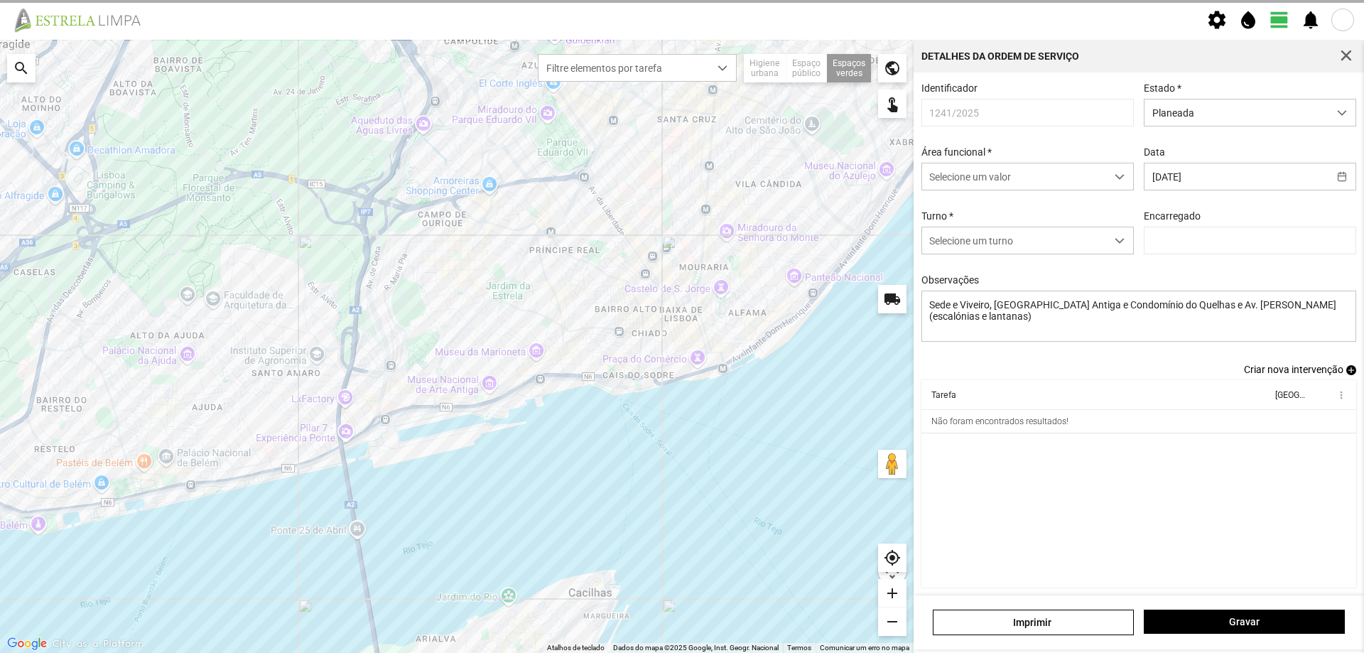
type input "[PERSON_NAME]"
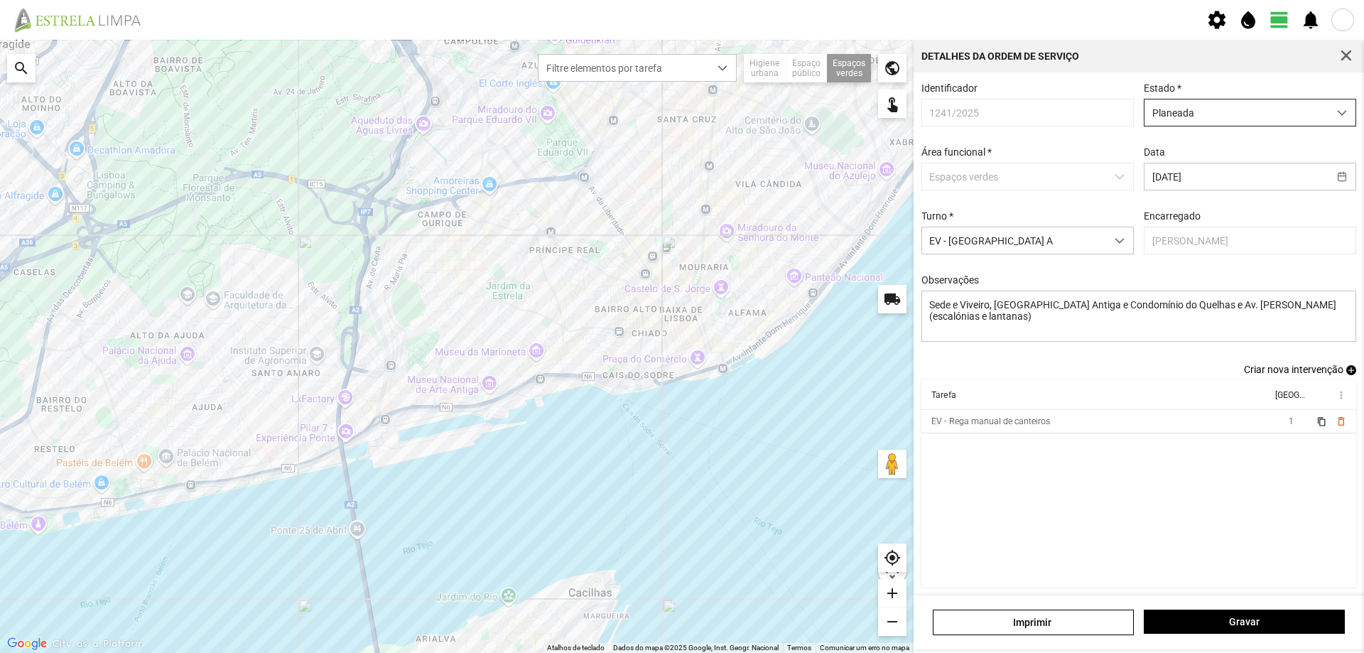
click at [1205, 118] on span "Planeada" at bounding box center [1236, 112] width 184 height 26
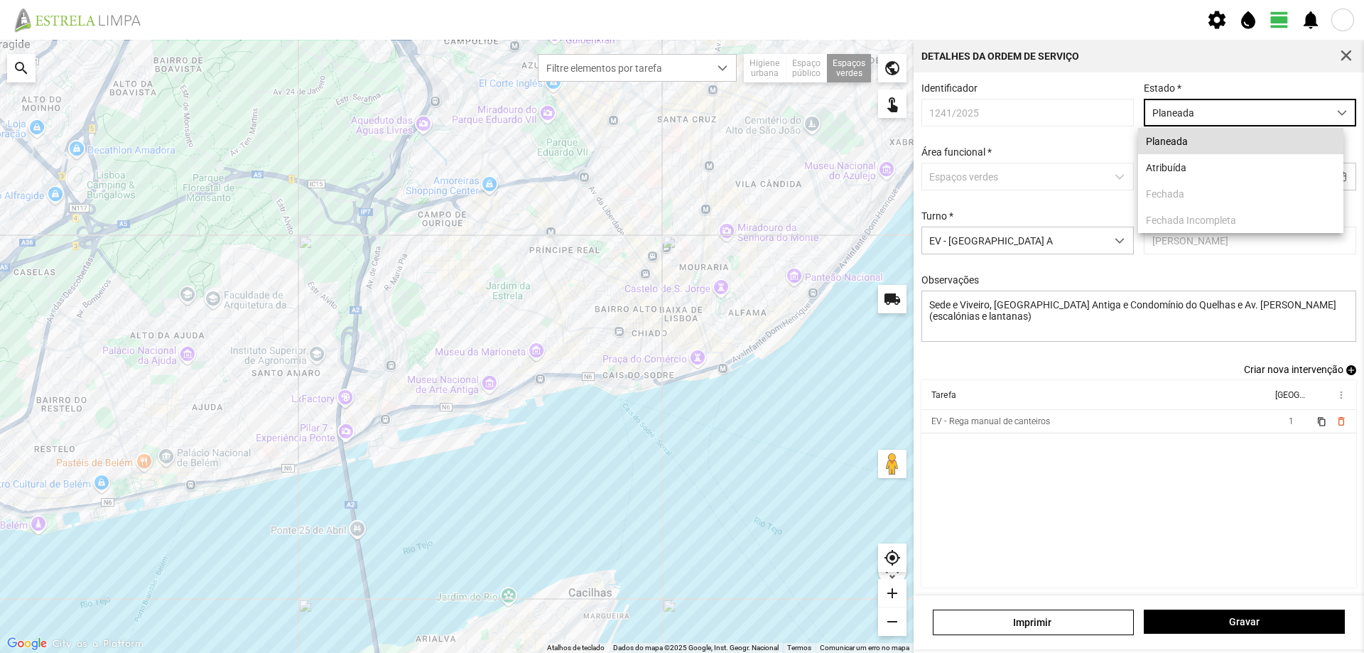
scroll to position [8, 63]
click at [1193, 170] on li "Atribuída" at bounding box center [1240, 167] width 205 height 26
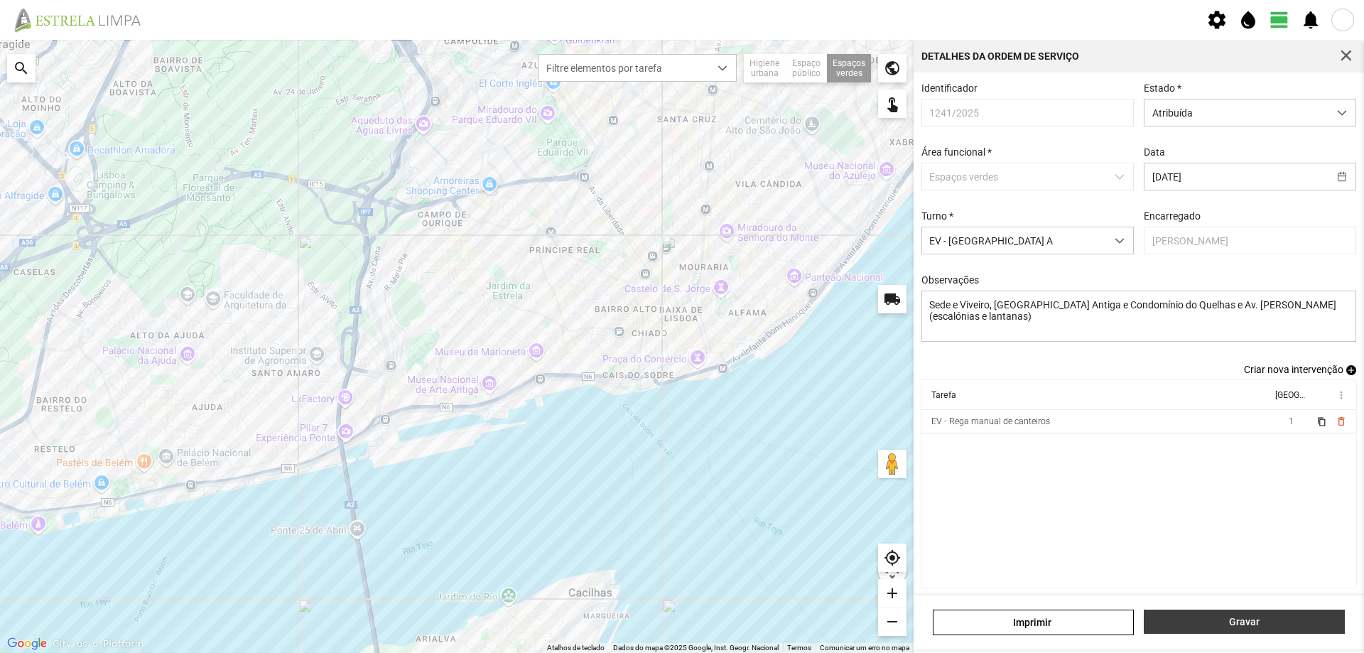
click at [1251, 620] on span "Gravar" at bounding box center [1244, 621] width 186 height 11
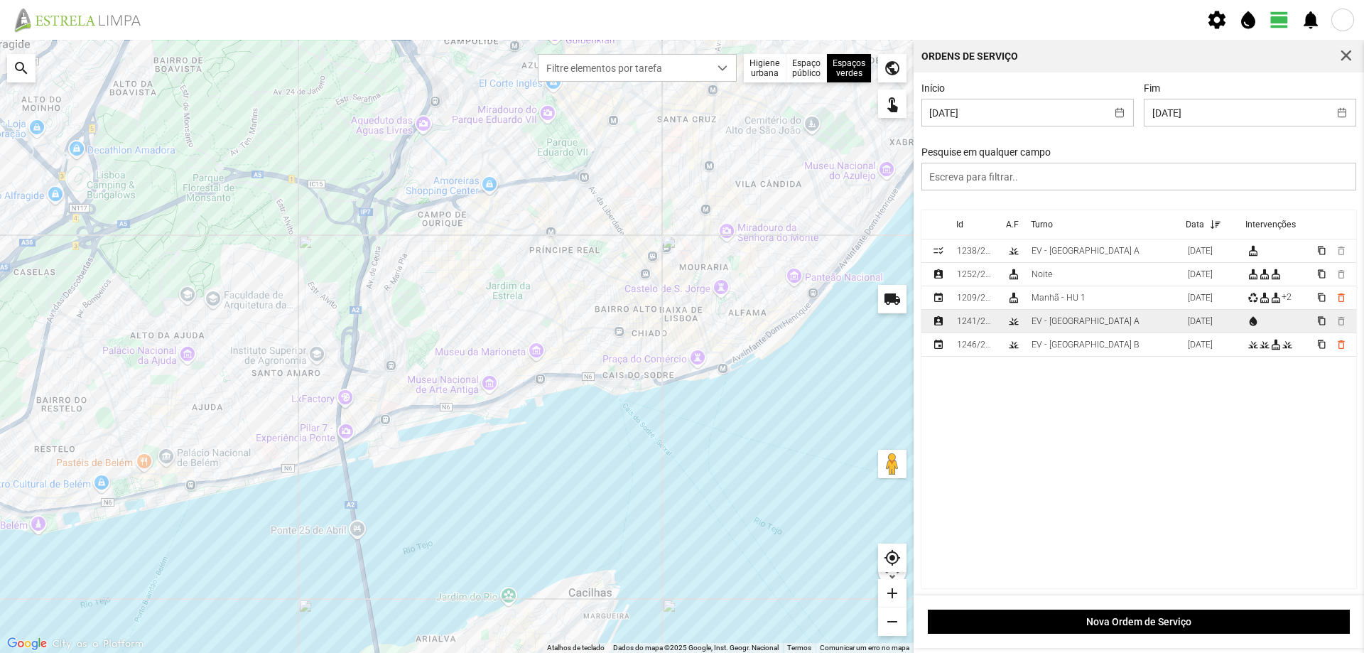
click at [1087, 326] on td "EV - [GEOGRAPHIC_DATA] A" at bounding box center [1104, 321] width 156 height 23
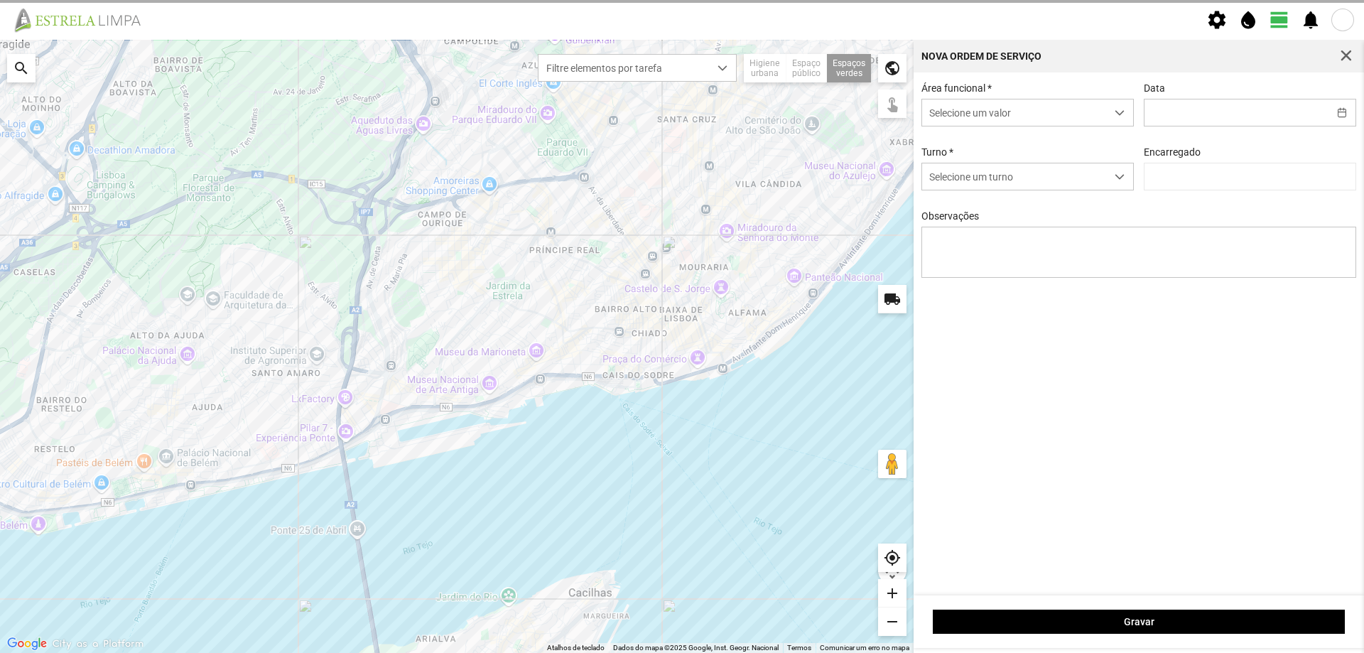
type input "[DATE]"
type textarea "Sede e Viveiro, [GEOGRAPHIC_DATA] Antiga e Condomínio do Quelhas e Av. [PERSON_…"
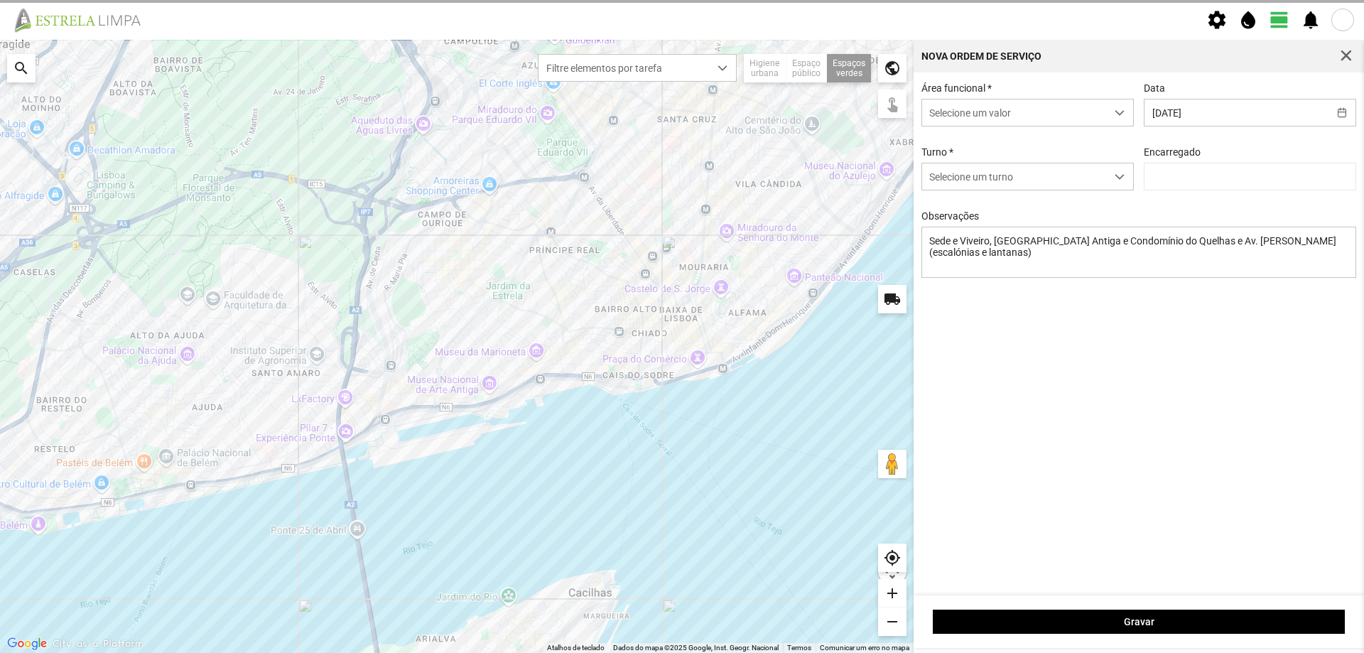
type input "[PERSON_NAME]"
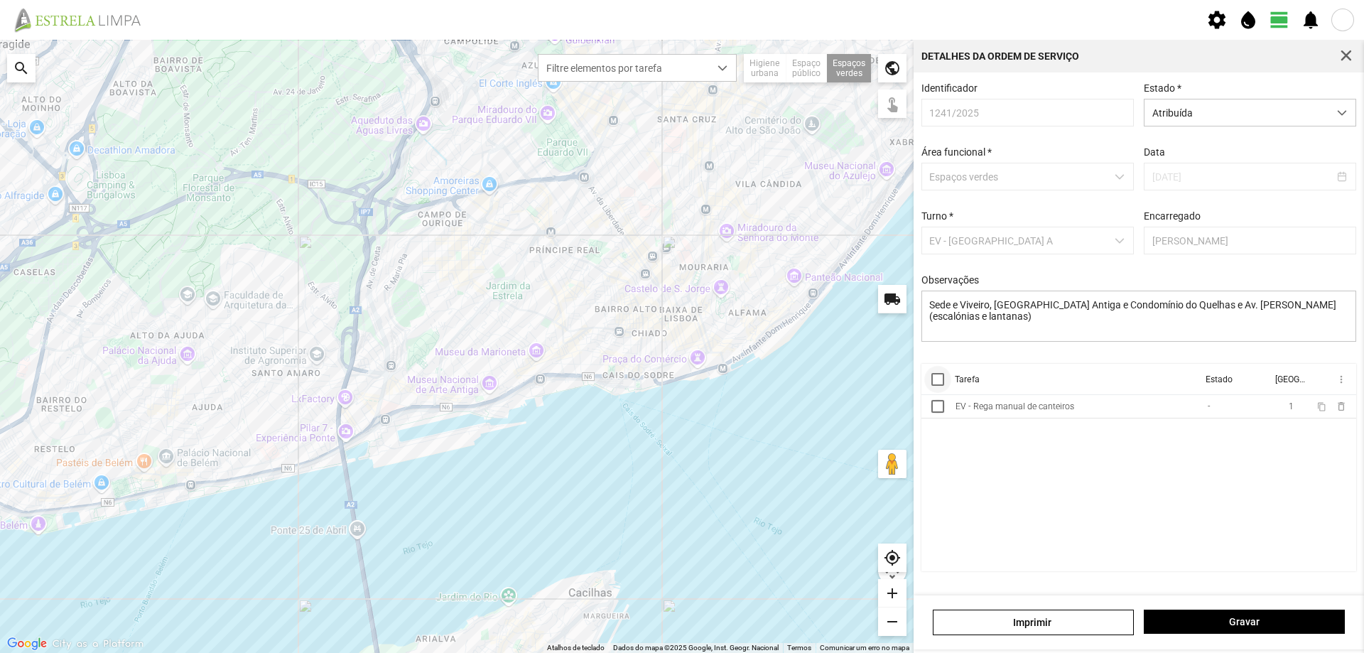
click at [935, 386] on div at bounding box center [937, 379] width 13 height 13
click at [1338, 384] on span "more_vert" at bounding box center [1340, 379] width 11 height 11
click at [1269, 408] on span "Marcar como Concluída" at bounding box center [1264, 408] width 105 height 10
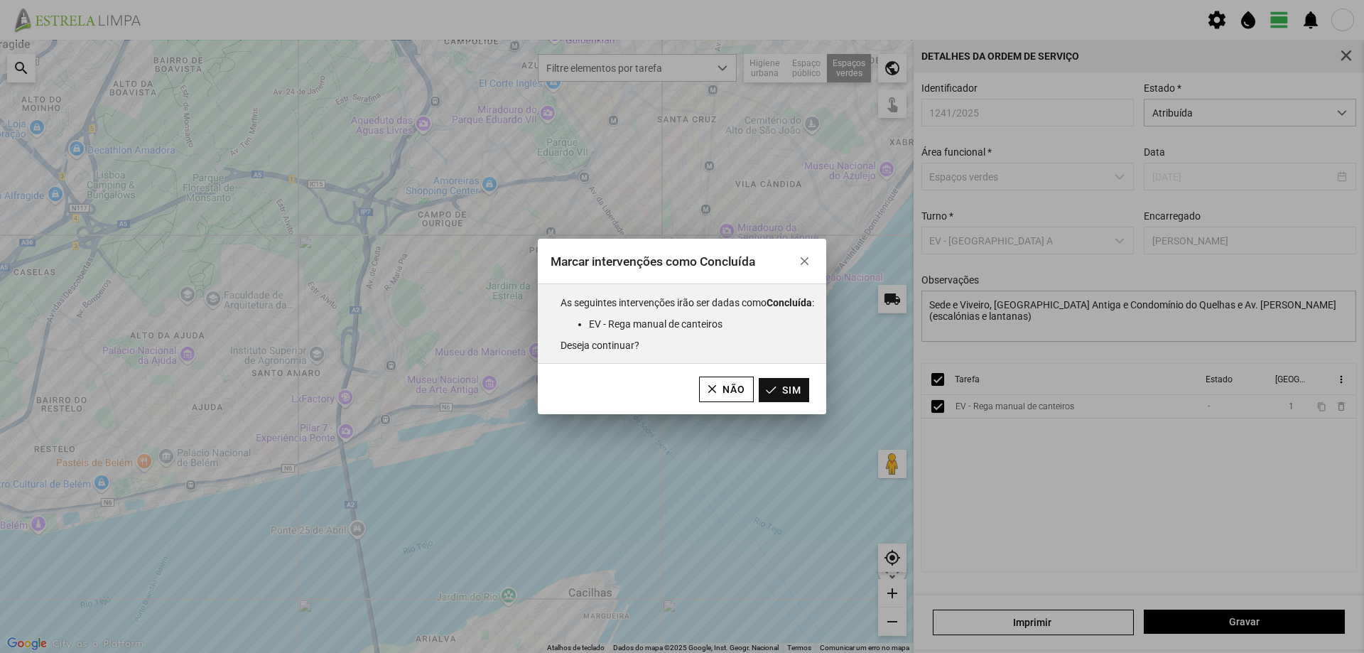
click at [792, 392] on button "Sim" at bounding box center [784, 390] width 50 height 24
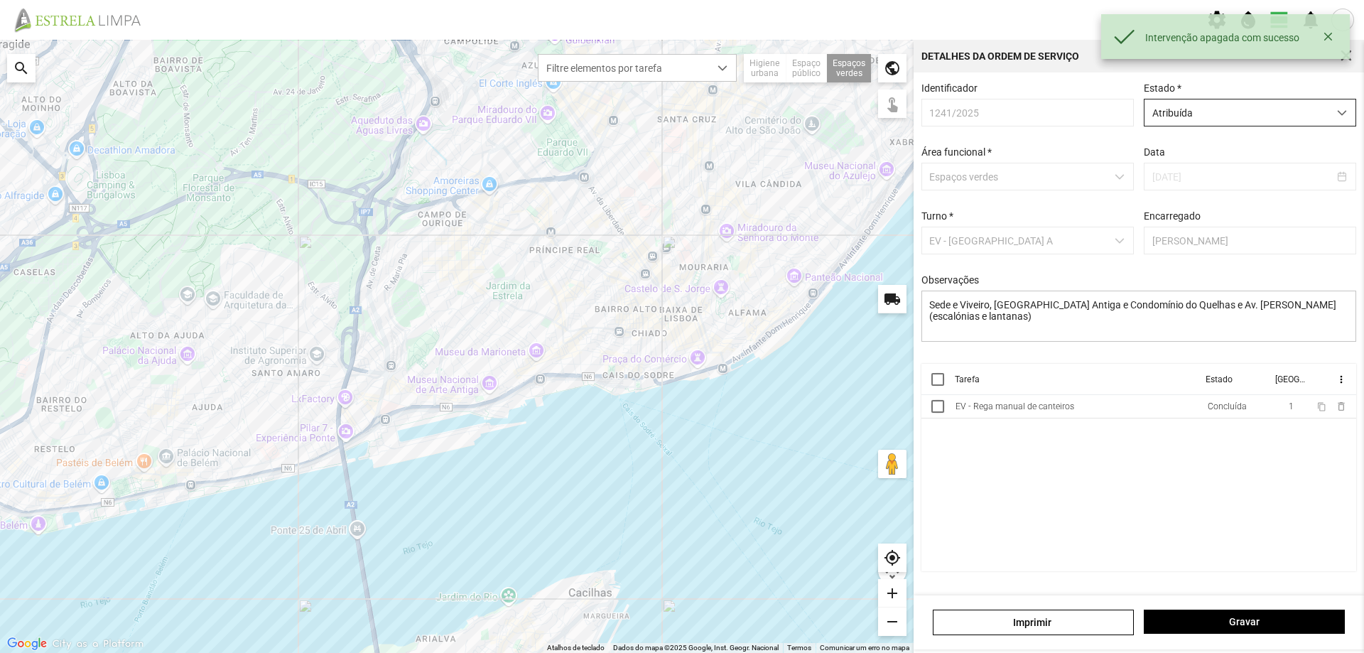
click at [1230, 119] on span "Atribuída" at bounding box center [1236, 112] width 184 height 26
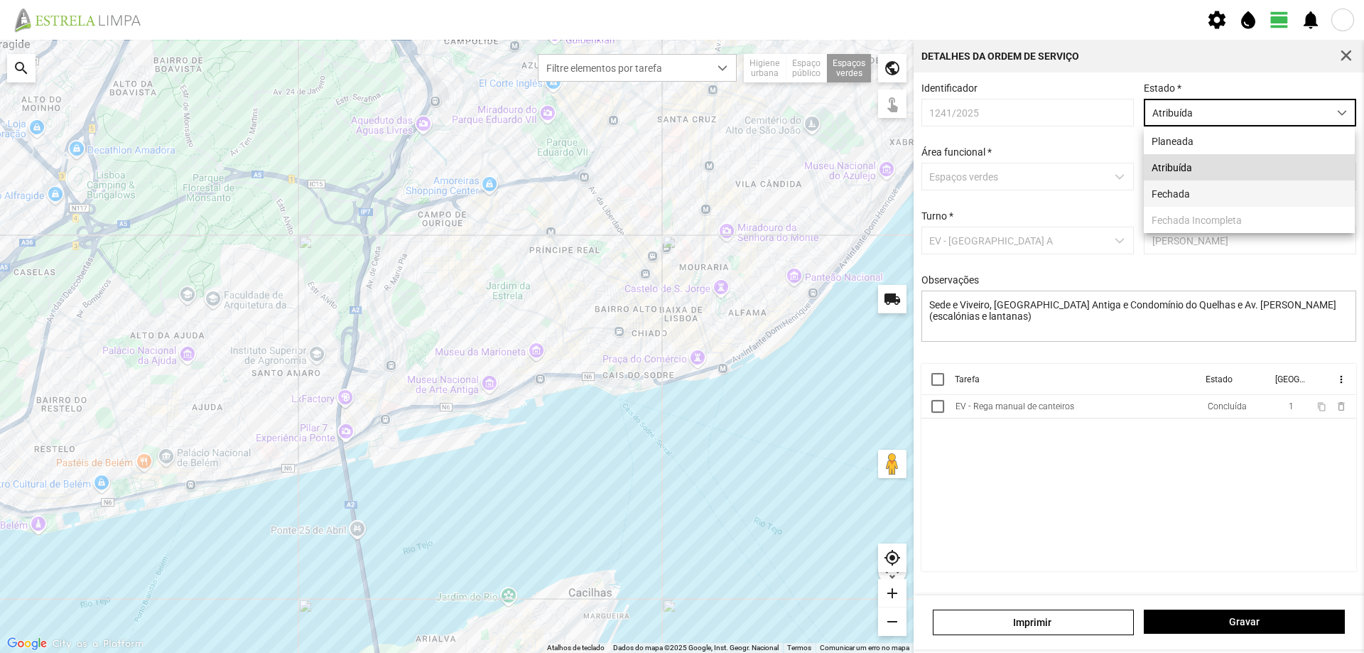
click at [1202, 198] on li "Fechada" at bounding box center [1249, 193] width 211 height 26
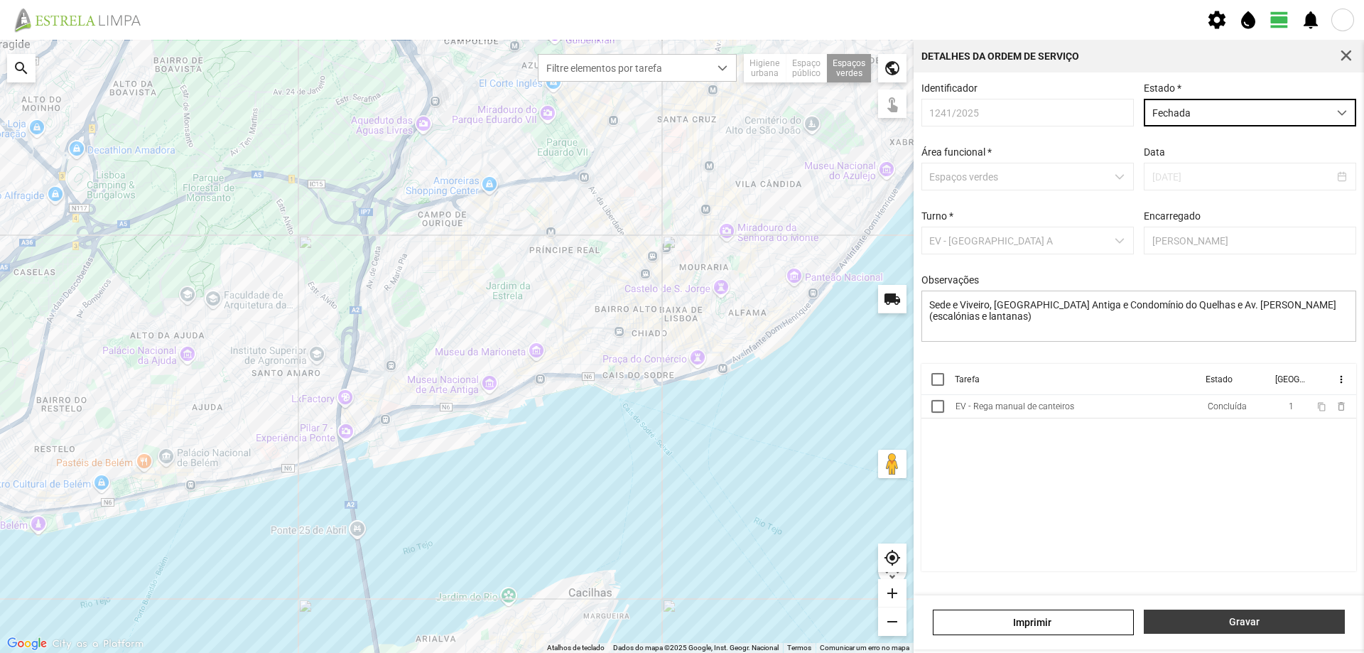
click at [1216, 616] on span "Gravar" at bounding box center [1244, 621] width 186 height 11
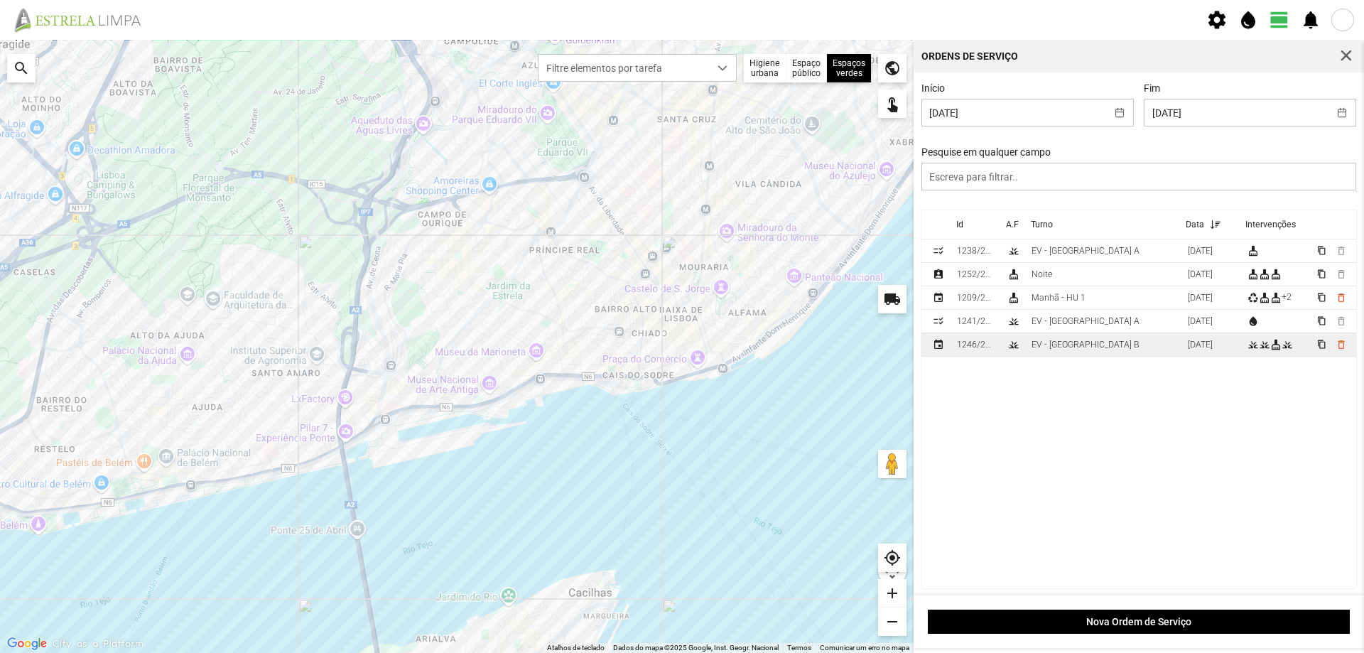
click at [1052, 348] on div "EV - [GEOGRAPHIC_DATA] B" at bounding box center [1085, 345] width 108 height 10
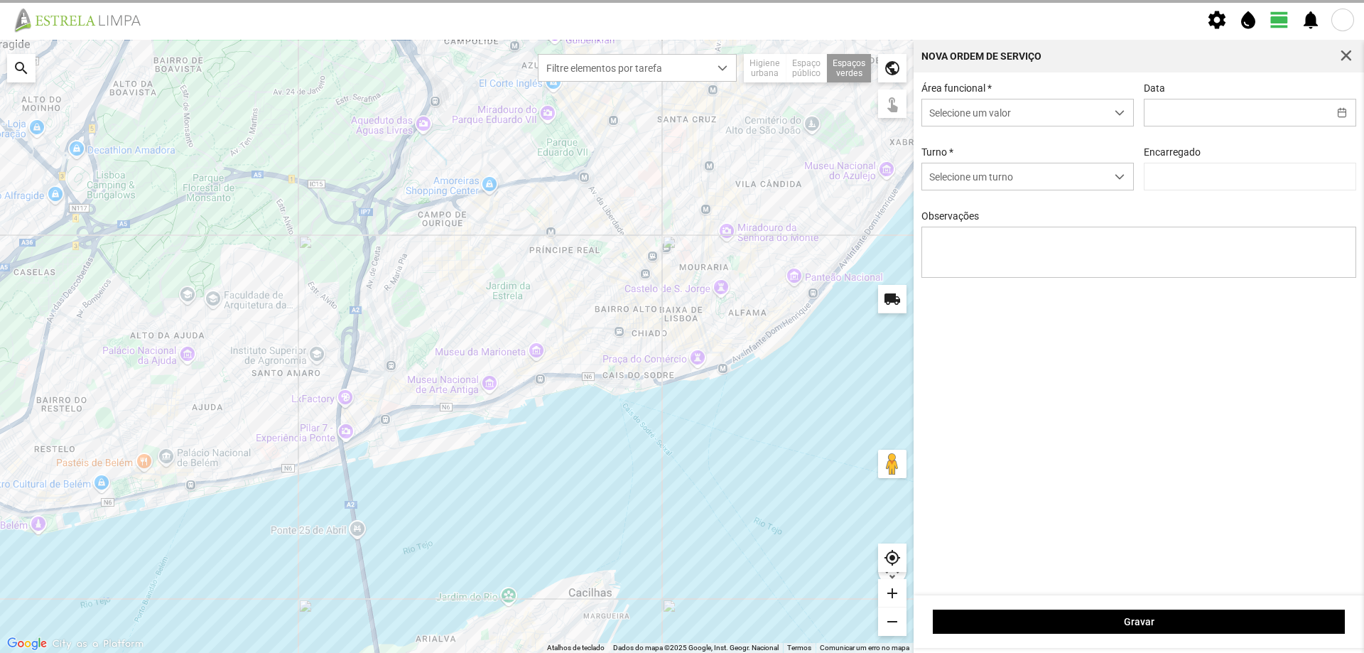
type input "[DATE]"
type input "[PERSON_NAME]"
type textarea "[GEOGRAPHIC_DATA][PERSON_NAME]"
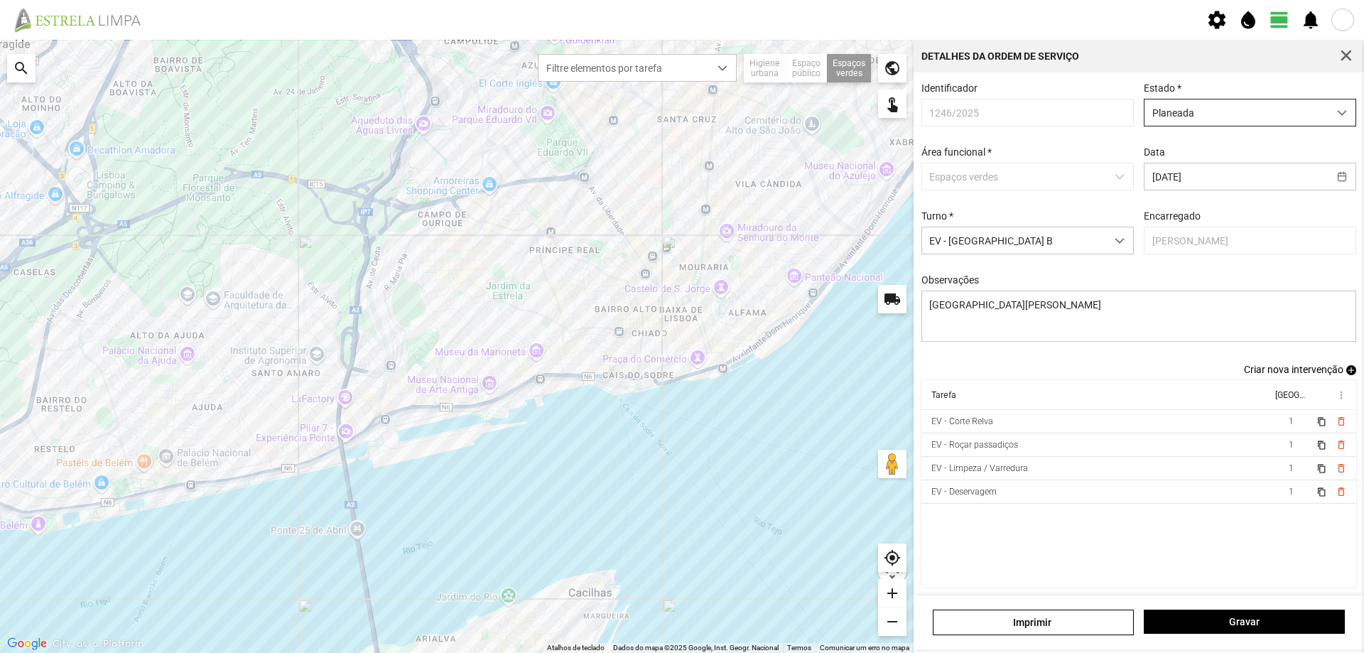
click at [1217, 118] on span "Planeada" at bounding box center [1236, 112] width 184 height 26
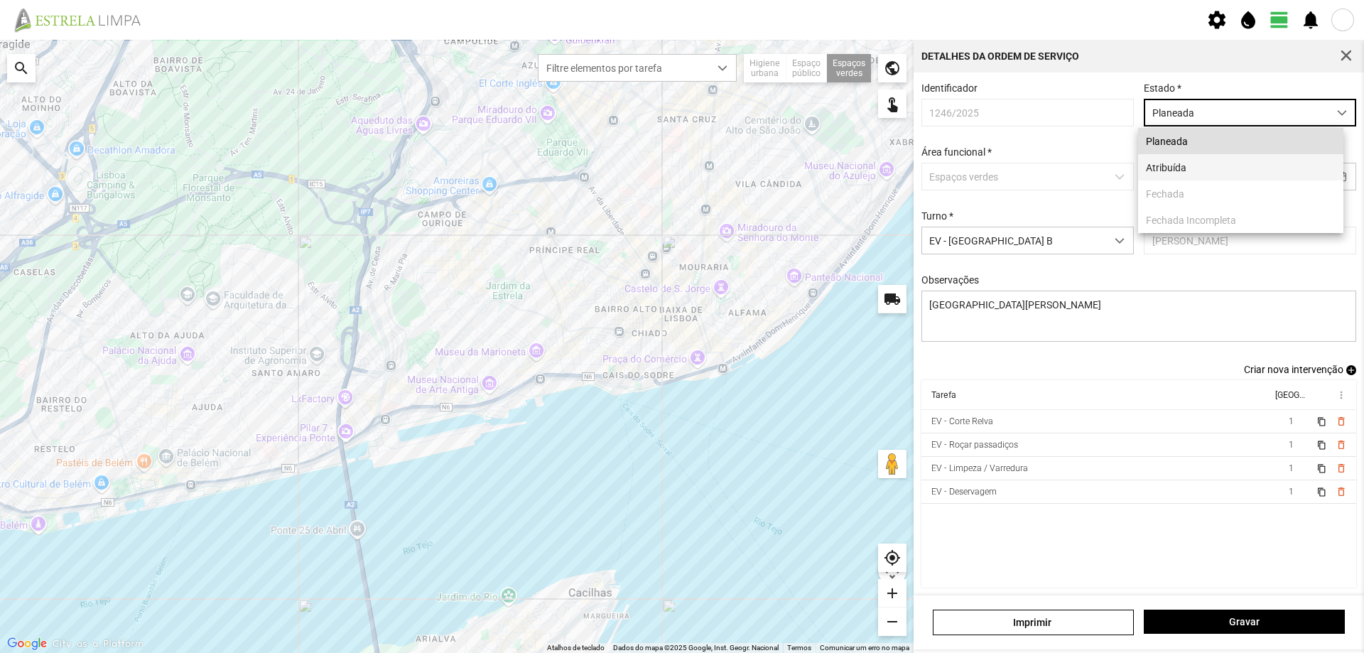
click at [1171, 166] on li "Atribuída" at bounding box center [1240, 167] width 205 height 26
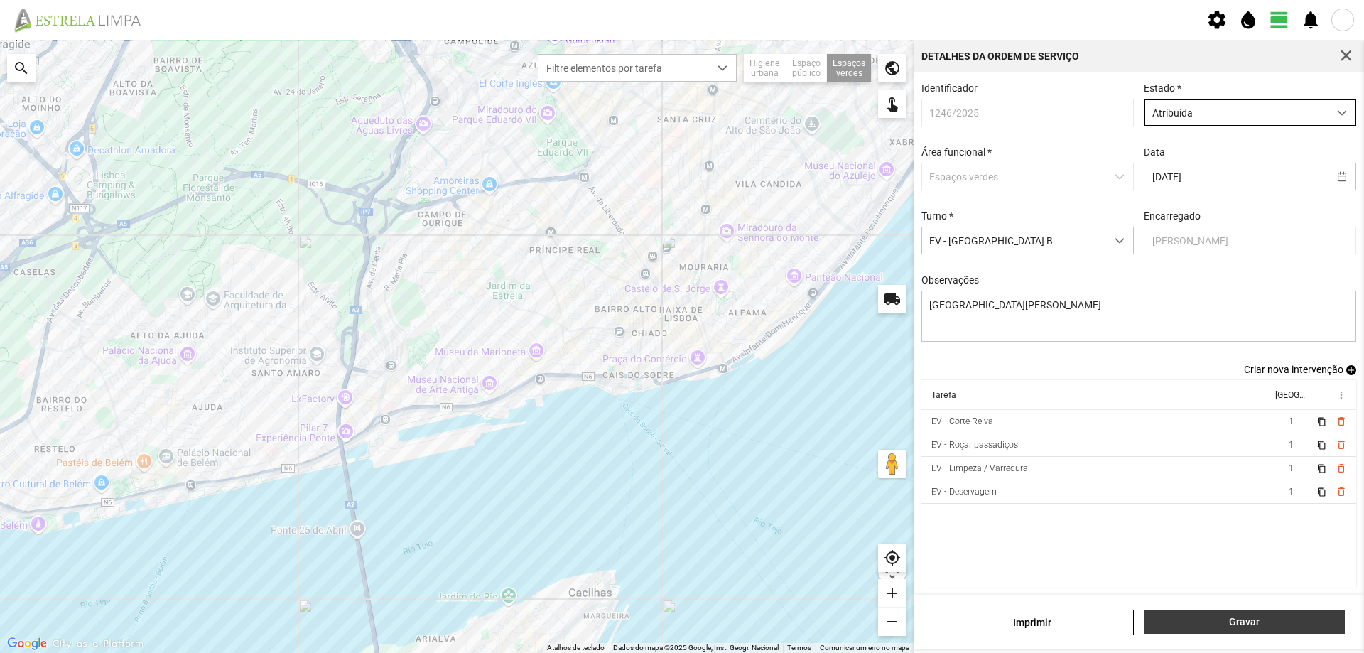
click at [1199, 613] on button "Gravar" at bounding box center [1244, 621] width 201 height 24
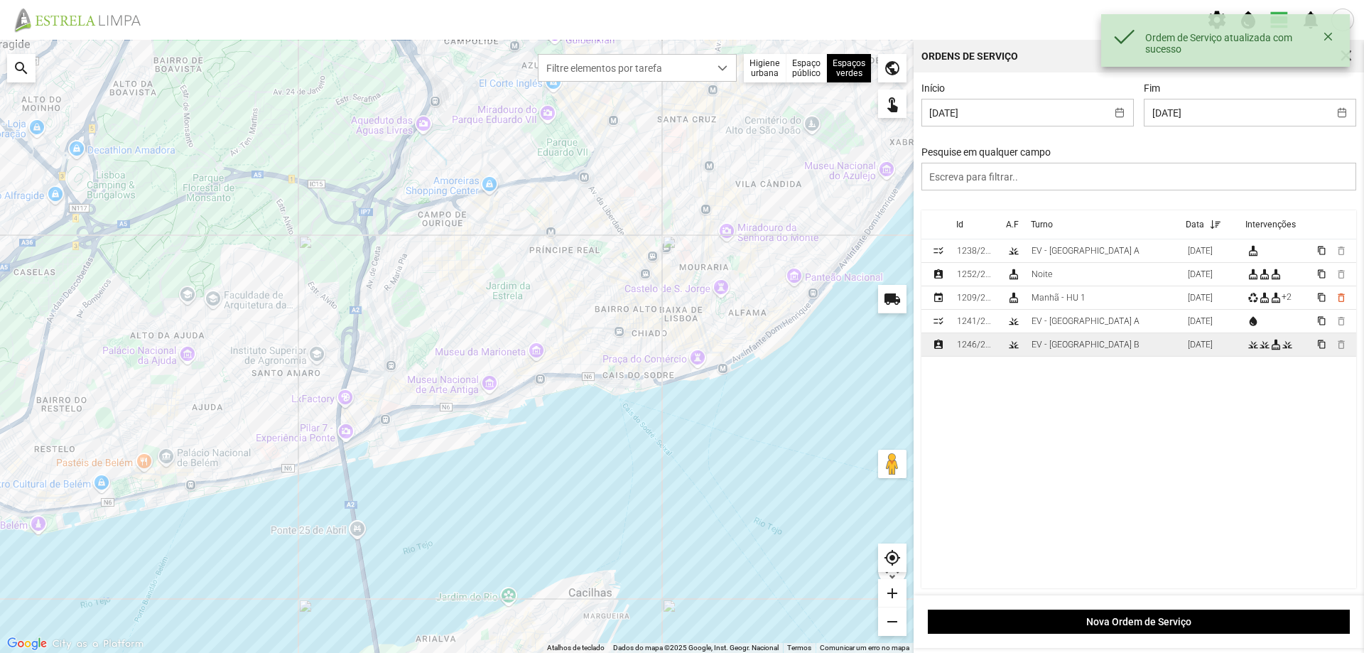
click at [983, 349] on div "1246/2025" at bounding box center [976, 345] width 38 height 10
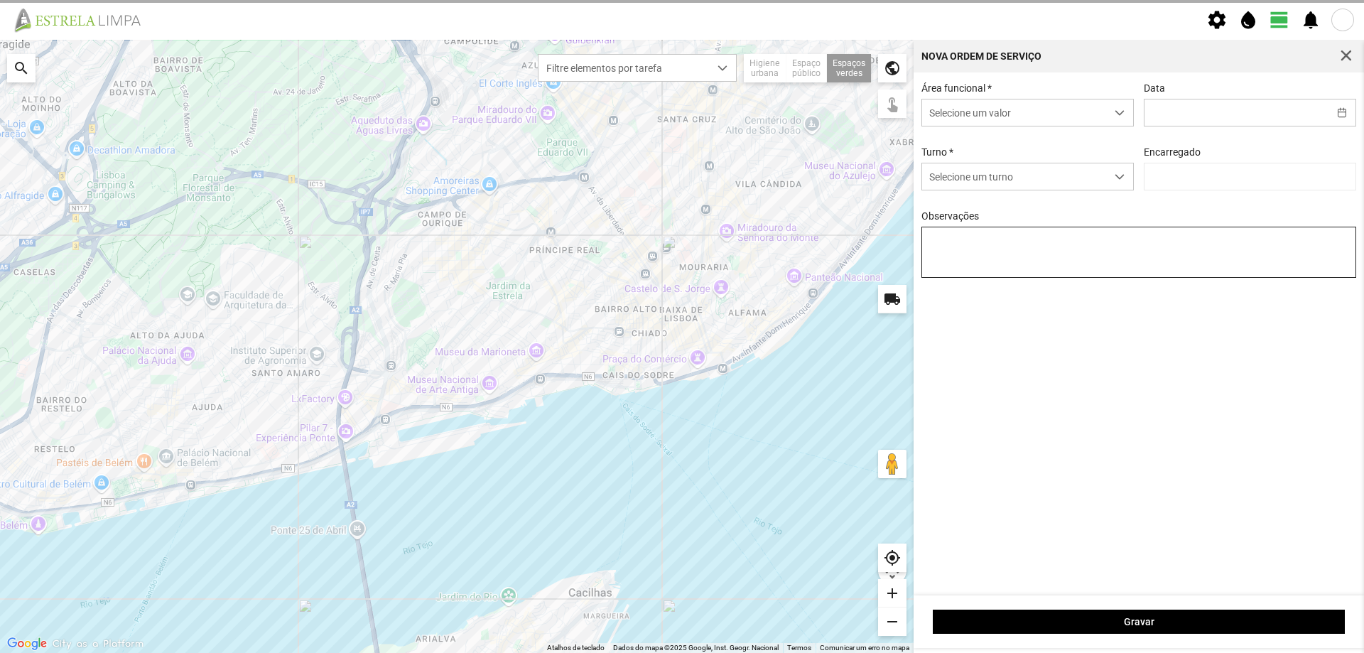
type input "[DATE]"
type input "[PERSON_NAME]"
type textarea "[GEOGRAPHIC_DATA][PERSON_NAME]"
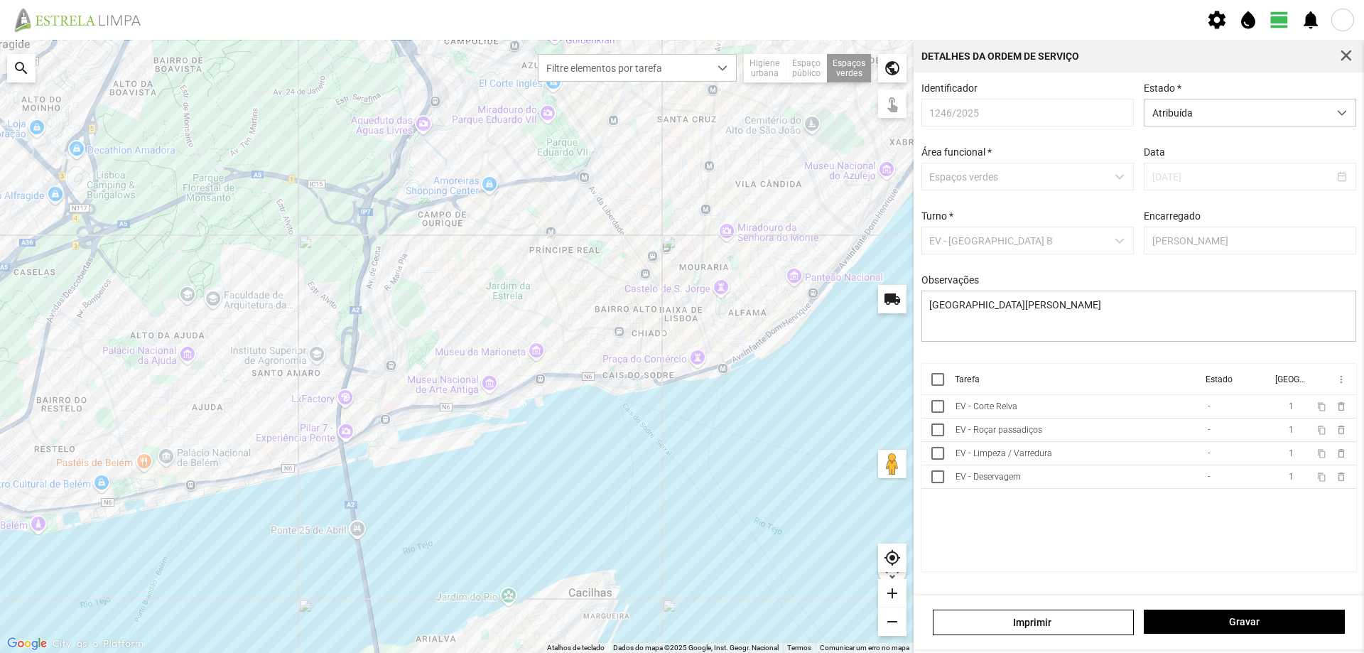
drag, startPoint x: 941, startPoint y: 389, endPoint x: 1008, endPoint y: 386, distance: 66.8
click at [940, 386] on div at bounding box center [937, 379] width 13 height 13
click at [1342, 384] on span "more_vert" at bounding box center [1340, 379] width 11 height 11
click at [1286, 404] on span "Marcar como Concluída" at bounding box center [1264, 408] width 105 height 10
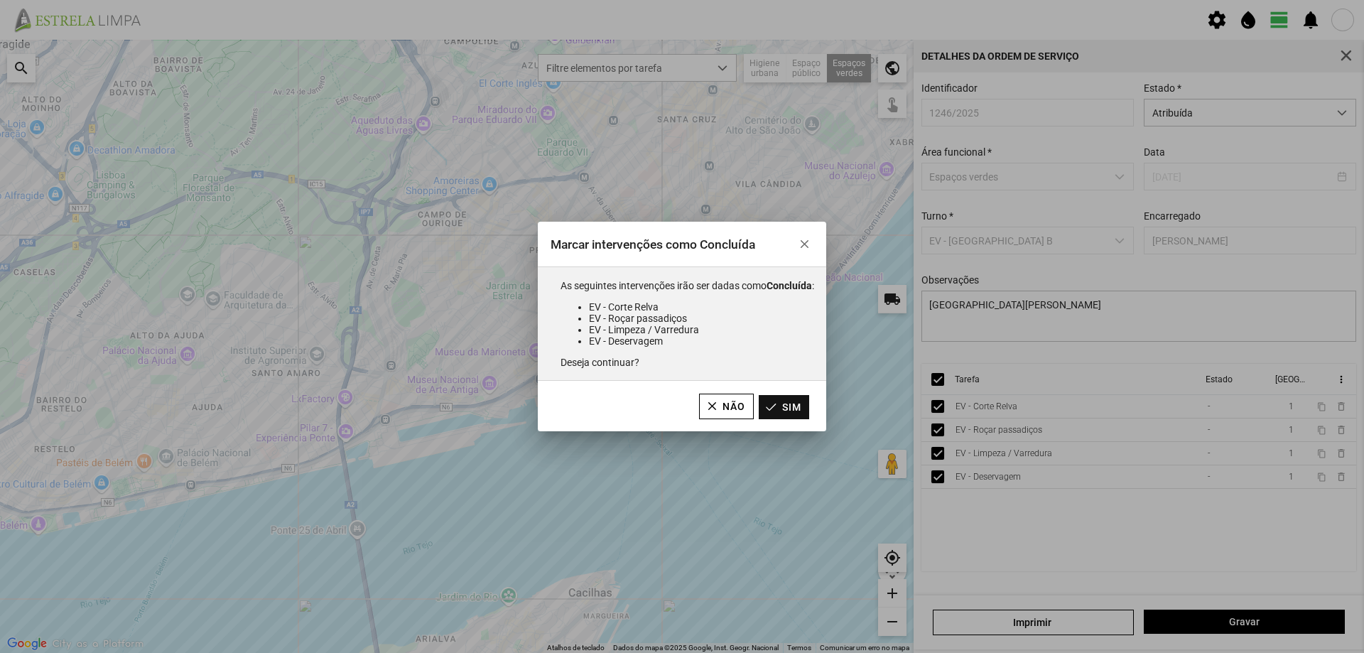
click at [800, 408] on button "Sim" at bounding box center [784, 407] width 50 height 24
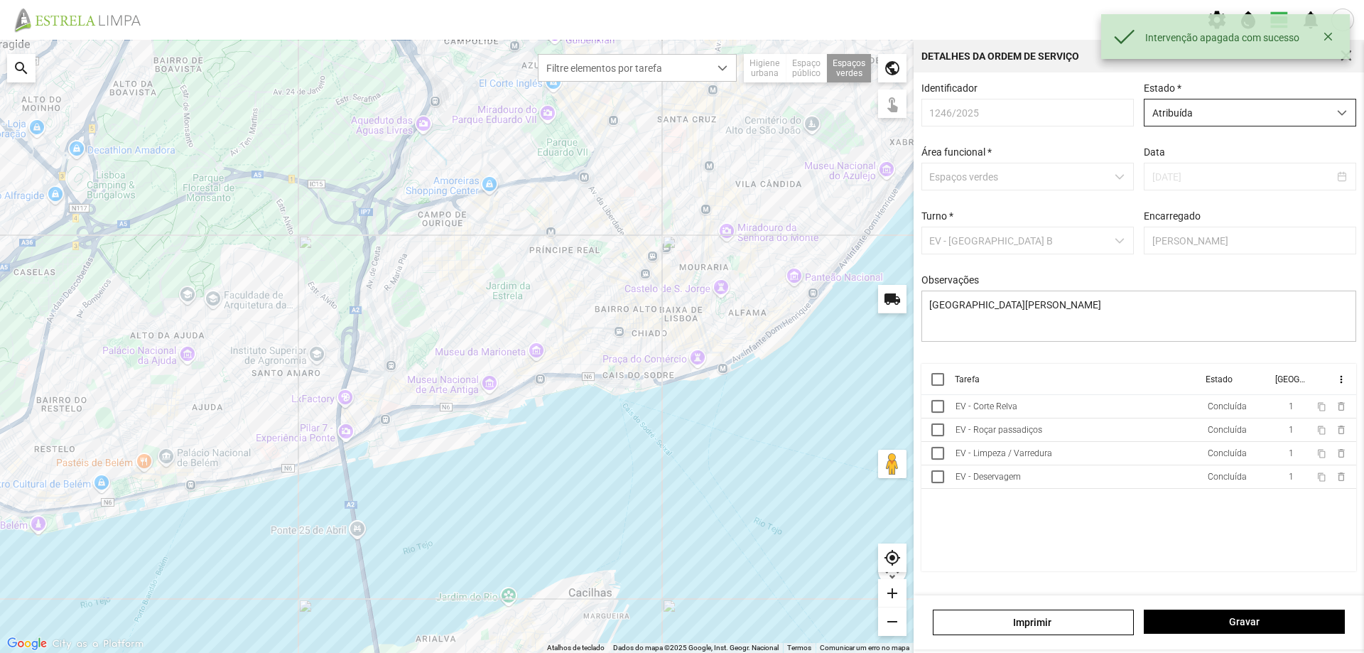
click at [1193, 107] on span "Atribuída" at bounding box center [1236, 112] width 184 height 26
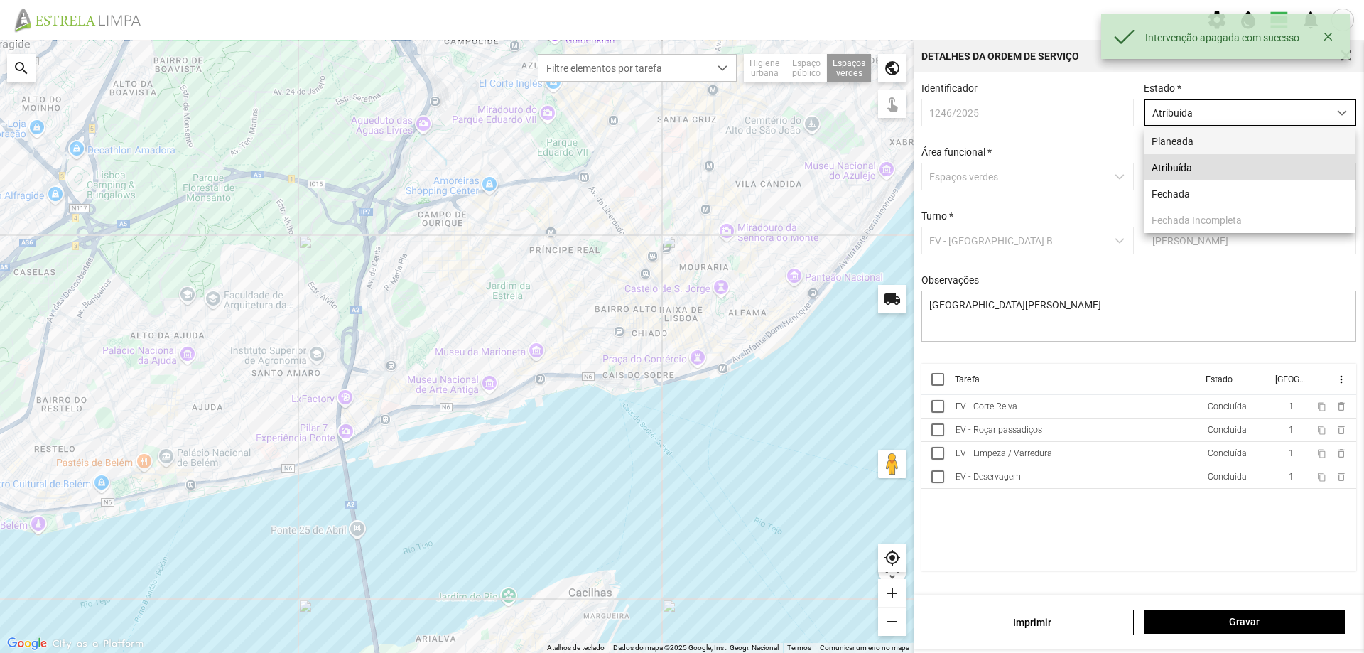
scroll to position [8, 63]
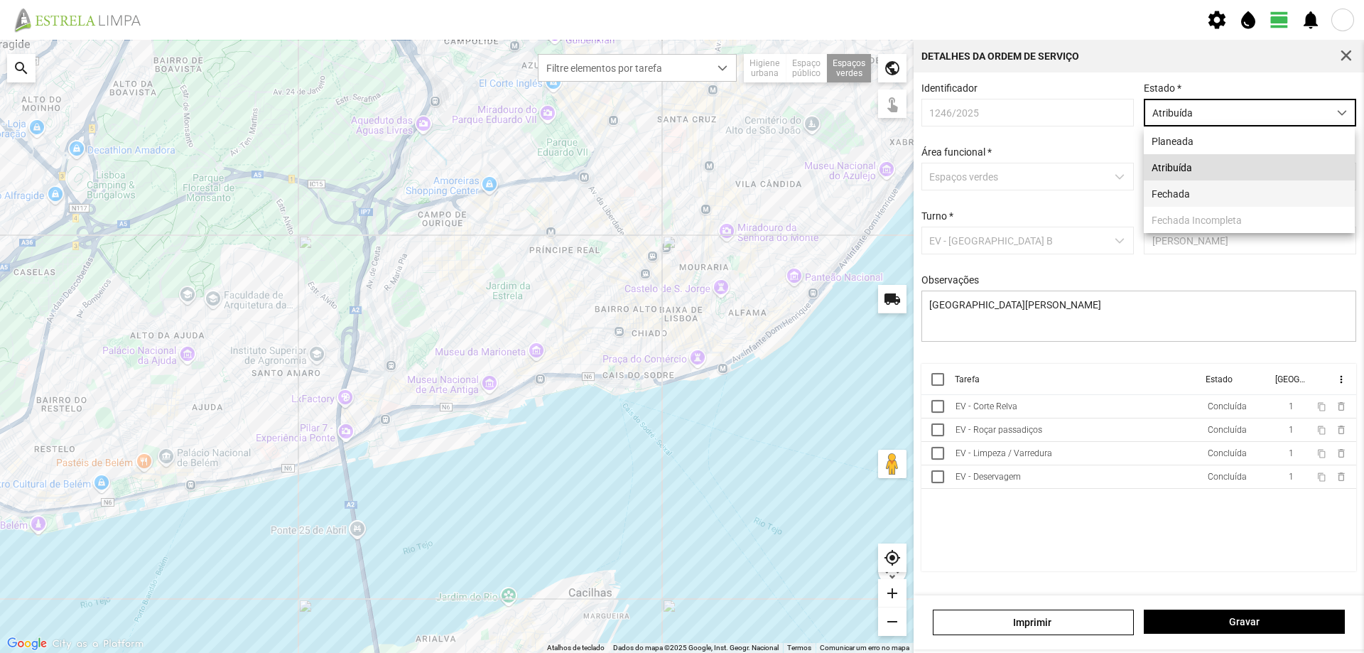
click at [1181, 198] on li "Fechada" at bounding box center [1249, 193] width 211 height 26
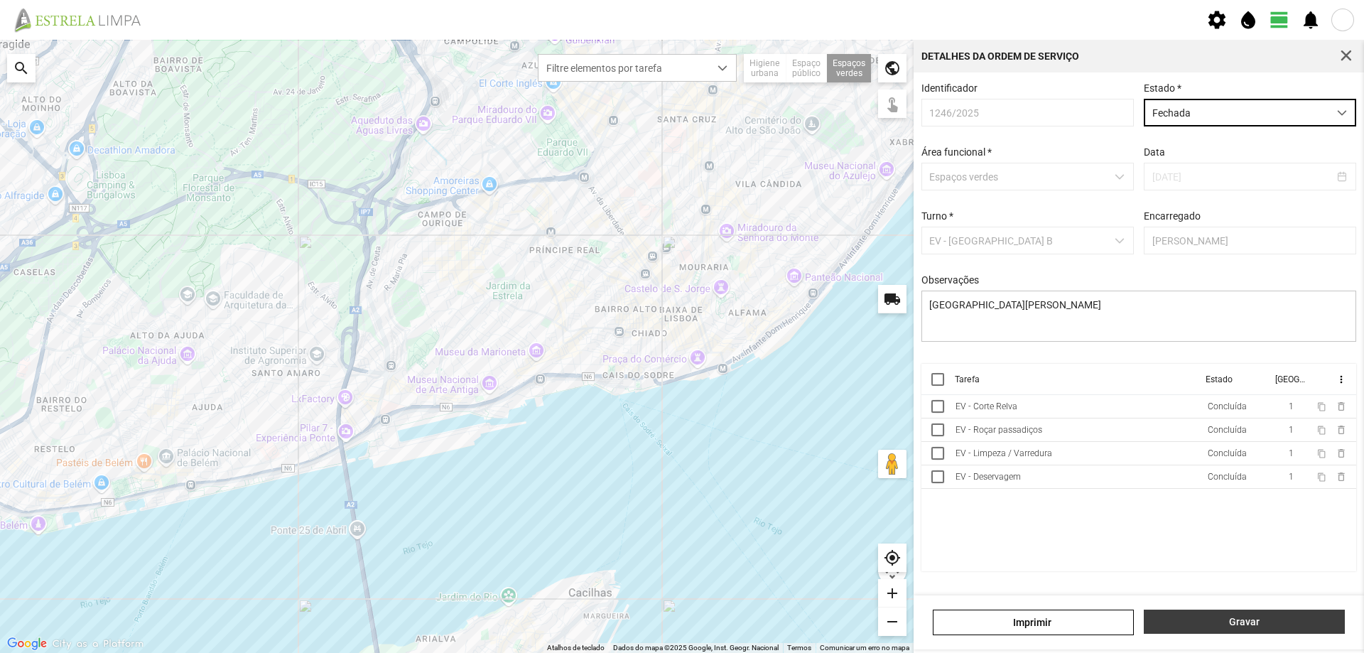
click at [1196, 613] on button "Gravar" at bounding box center [1244, 621] width 201 height 24
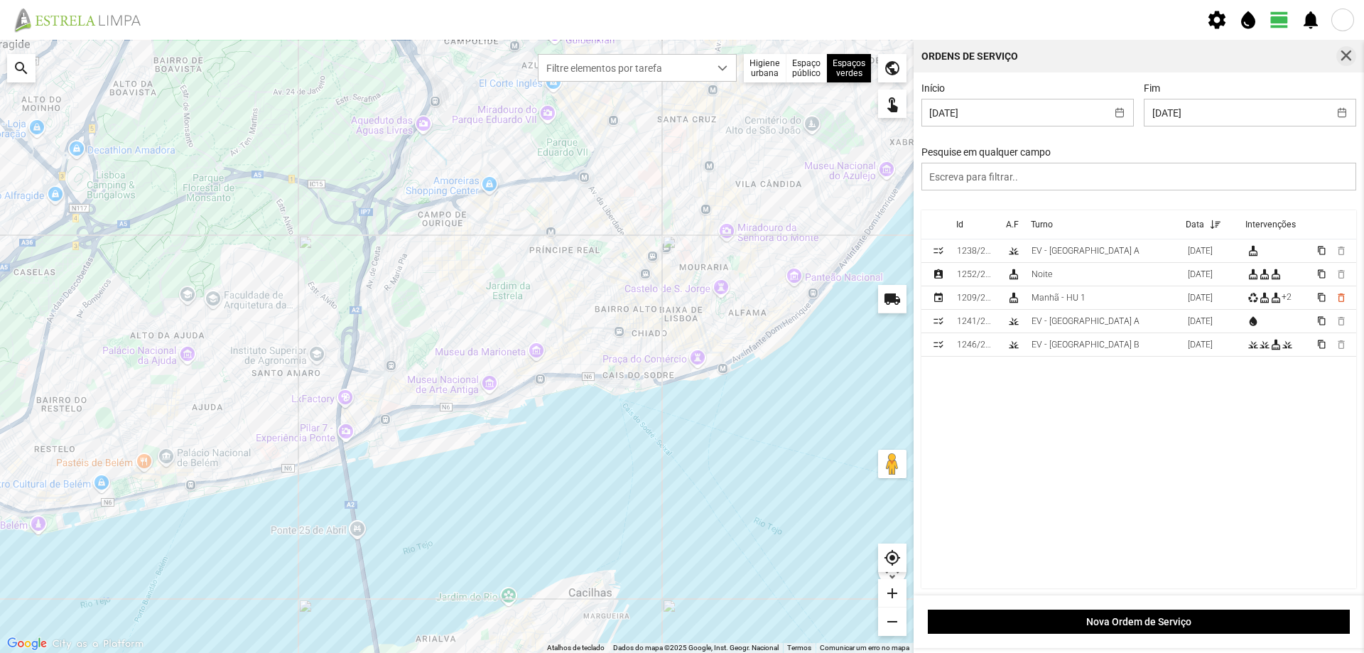
click at [1347, 58] on span "button" at bounding box center [1346, 56] width 13 height 13
